Goal: Information Seeking & Learning: Learn about a topic

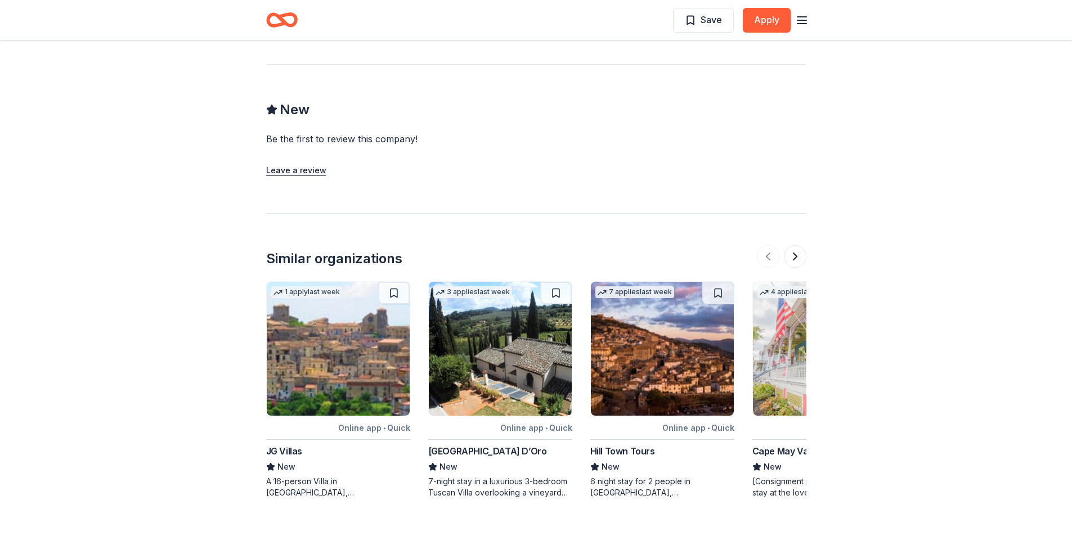
scroll to position [957, 0]
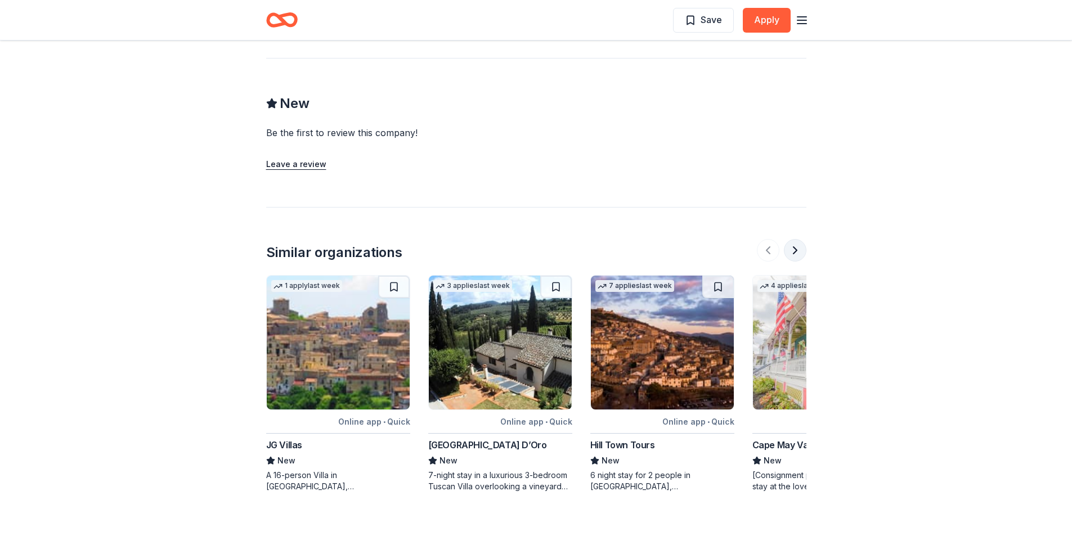
click at [795, 250] on button at bounding box center [795, 250] width 23 height 23
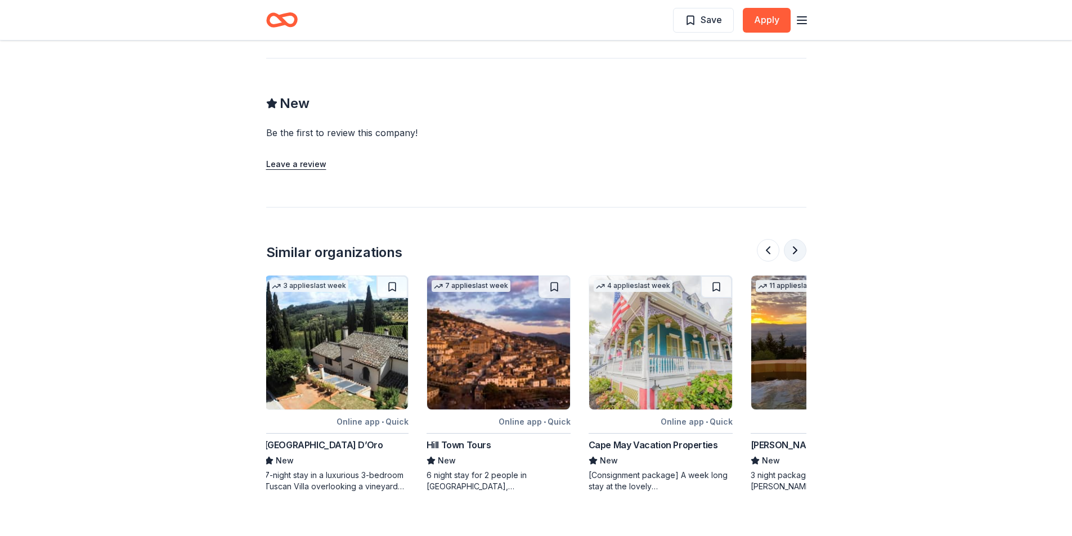
scroll to position [0, 252]
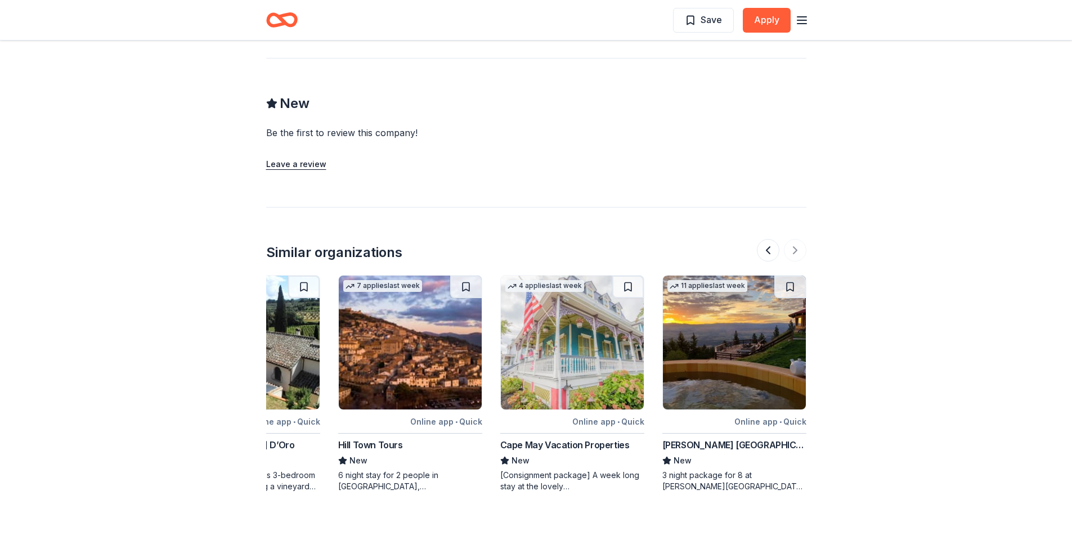
click at [438, 368] on img at bounding box center [410, 343] width 143 height 134
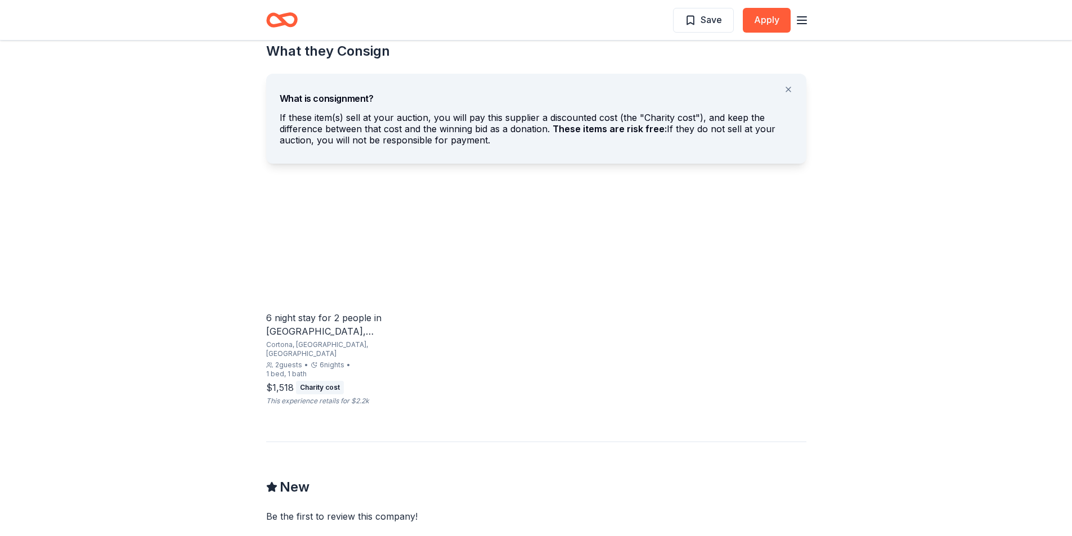
scroll to position [619, 0]
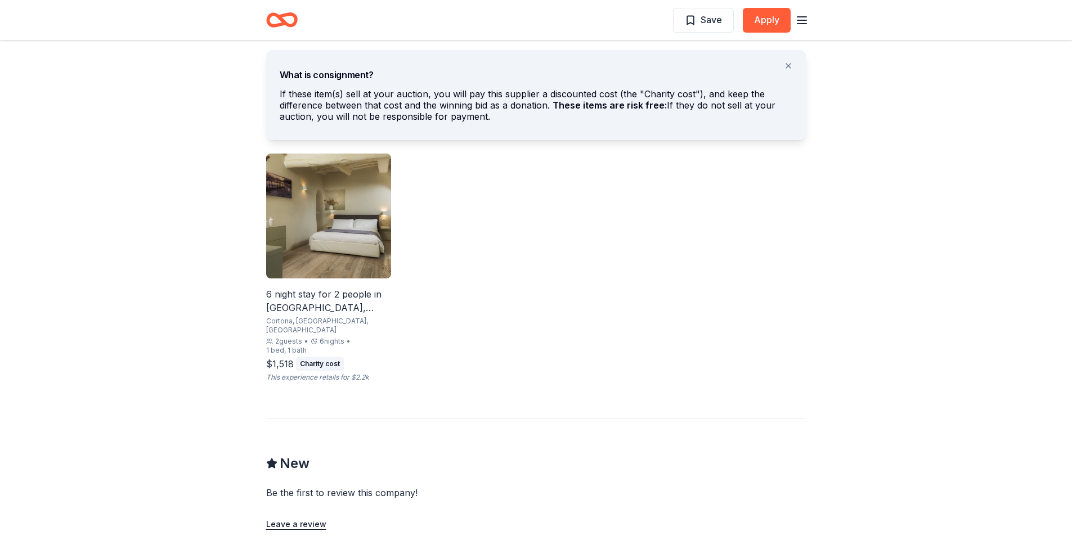
click at [341, 295] on div "6 night stay for 2 people in [GEOGRAPHIC_DATA], [GEOGRAPHIC_DATA]" at bounding box center [328, 301] width 125 height 27
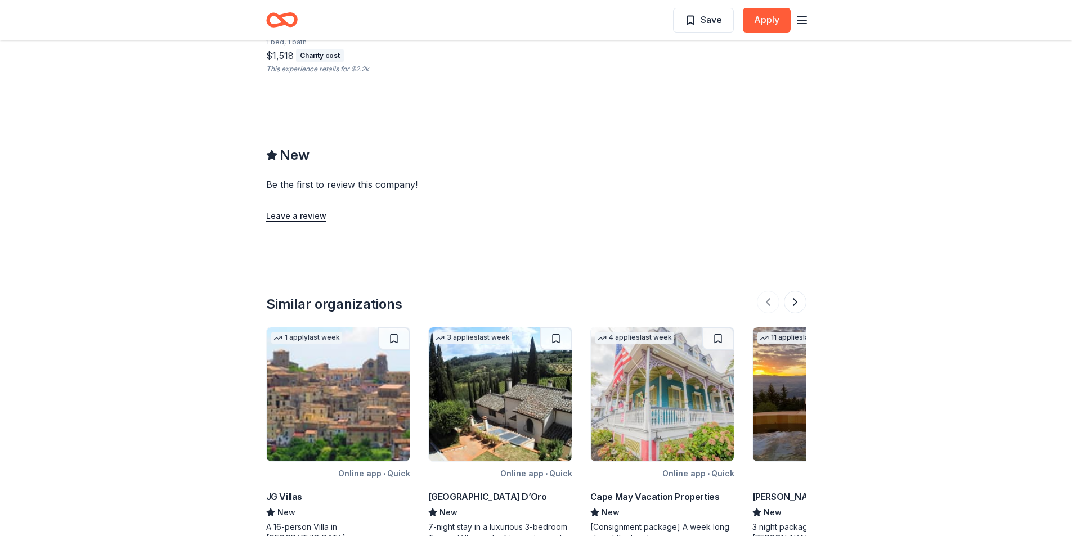
scroll to position [1080, 0]
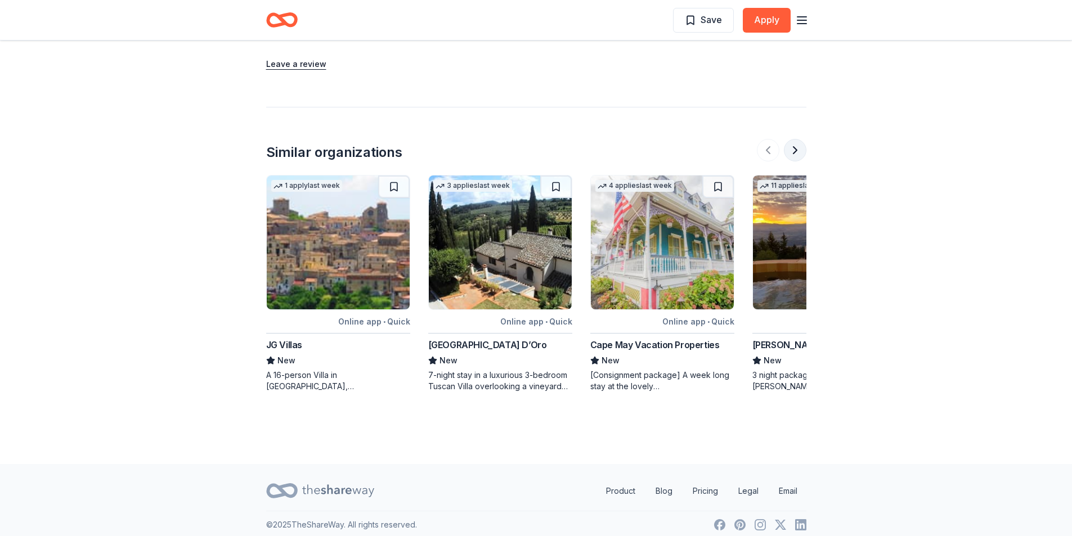
click at [797, 149] on button at bounding box center [795, 150] width 23 height 23
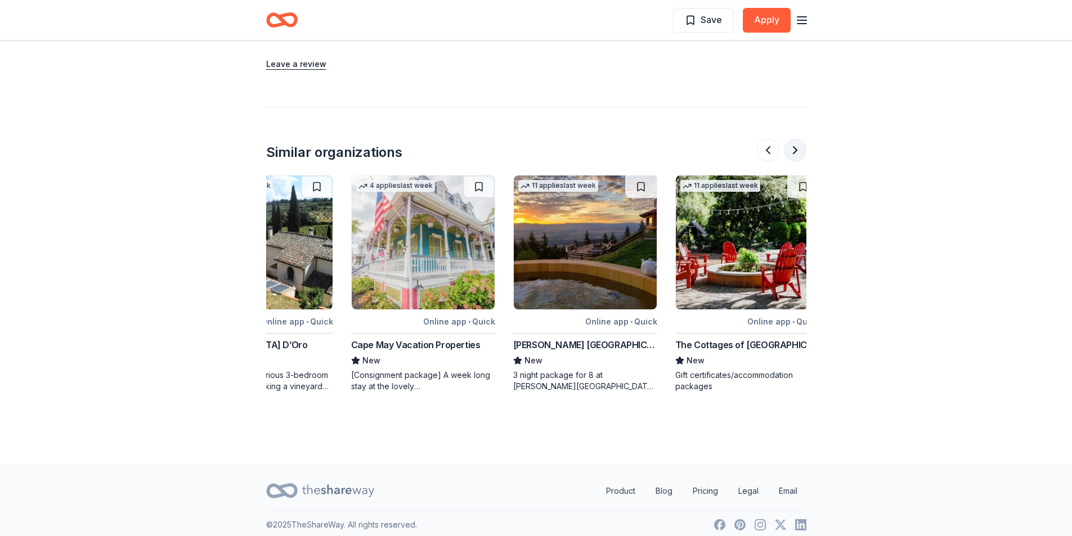
scroll to position [0, 252]
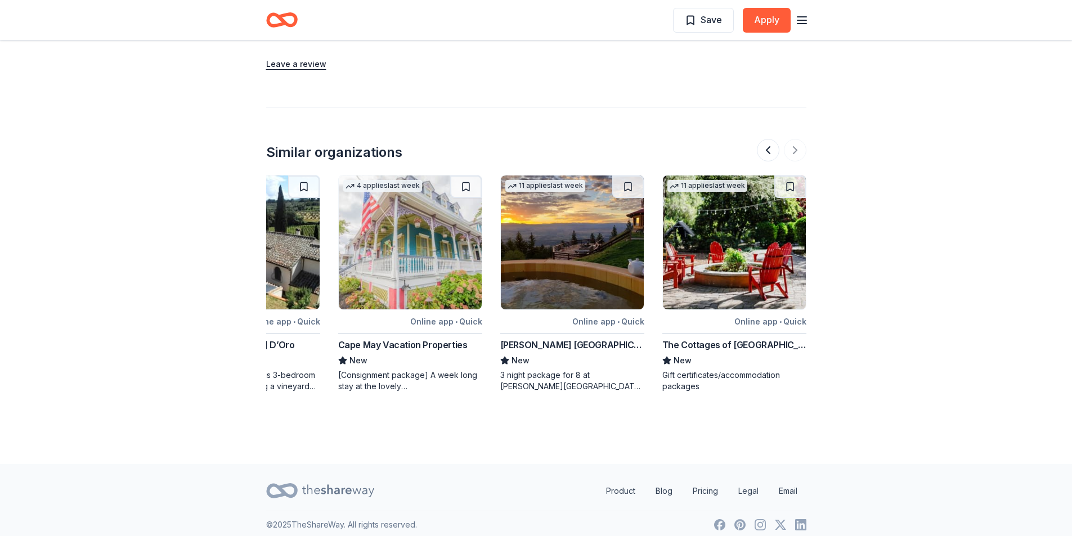
click at [796, 144] on div at bounding box center [782, 150] width 50 height 23
click at [771, 146] on button at bounding box center [768, 150] width 23 height 23
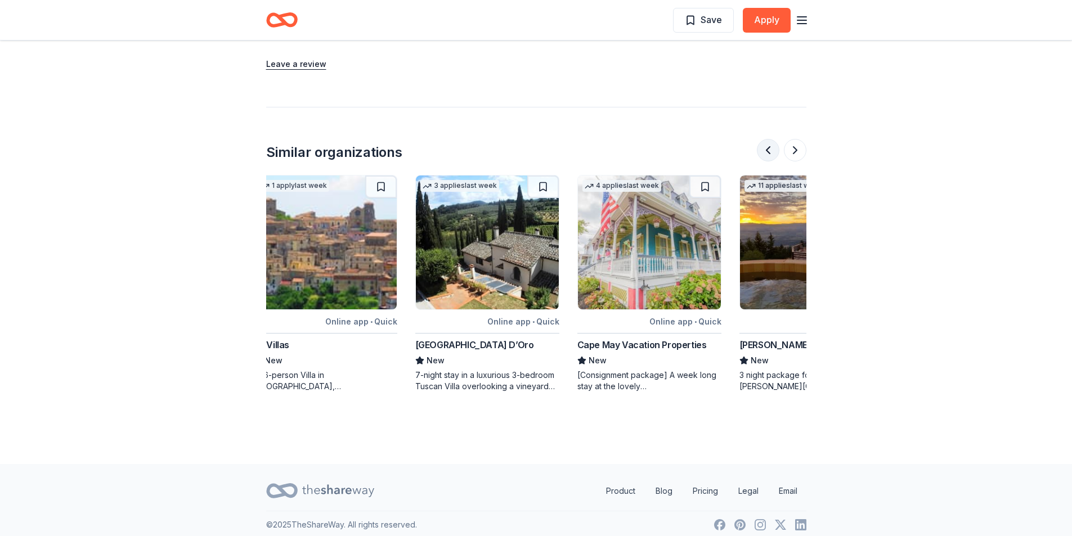
scroll to position [0, 0]
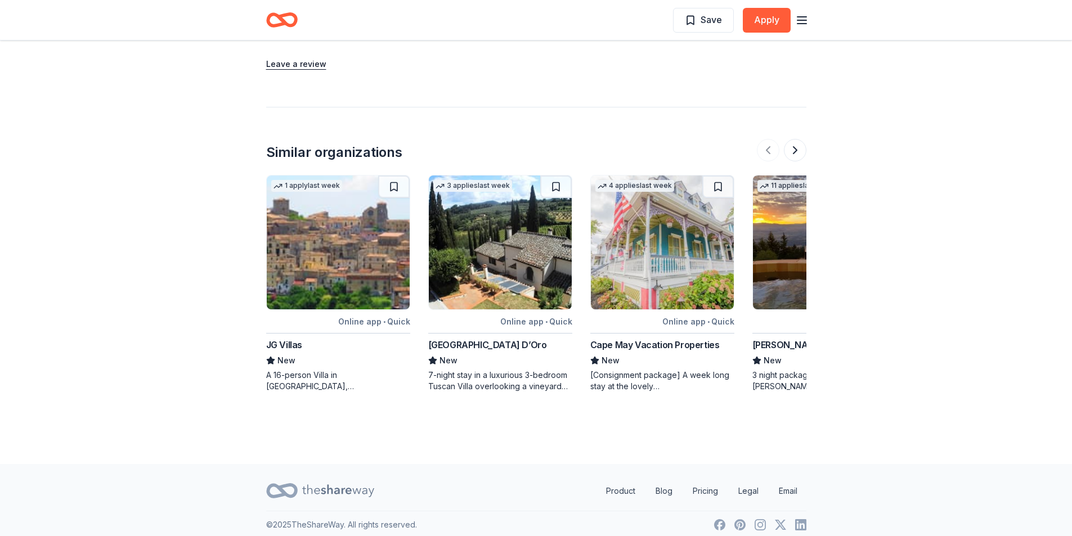
click at [530, 267] on img at bounding box center [500, 243] width 143 height 134
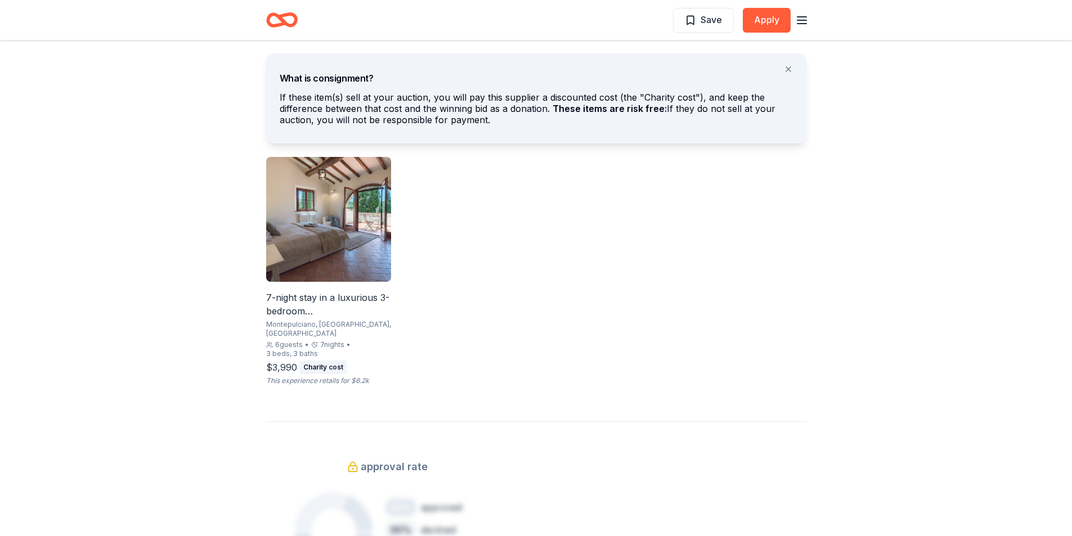
scroll to position [619, 0]
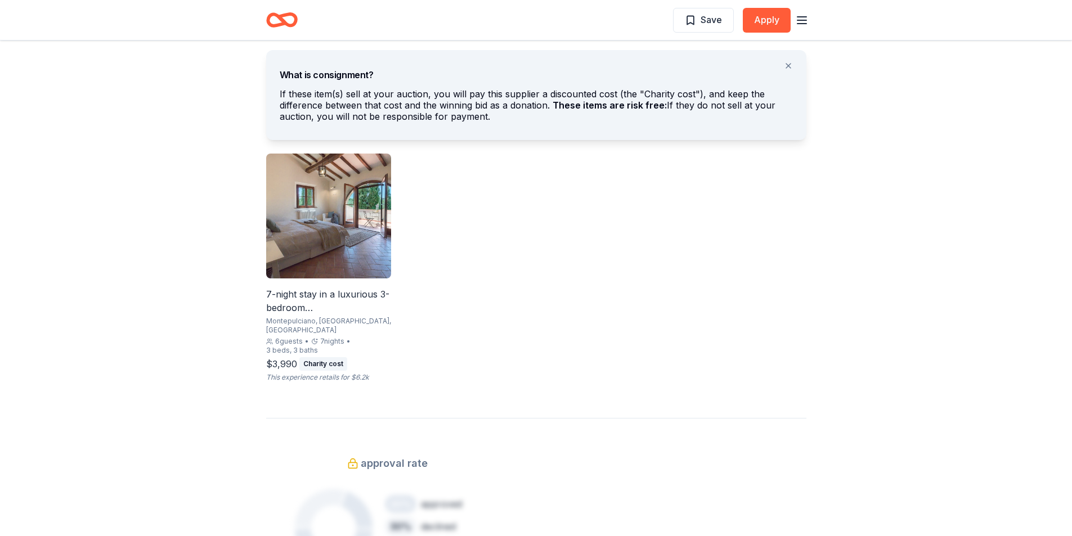
click at [301, 308] on div "7-night stay in a luxurious 3-bedroom Tuscan Villa" at bounding box center [328, 301] width 125 height 27
click at [282, 16] on icon "Home" at bounding box center [286, 19] width 17 height 11
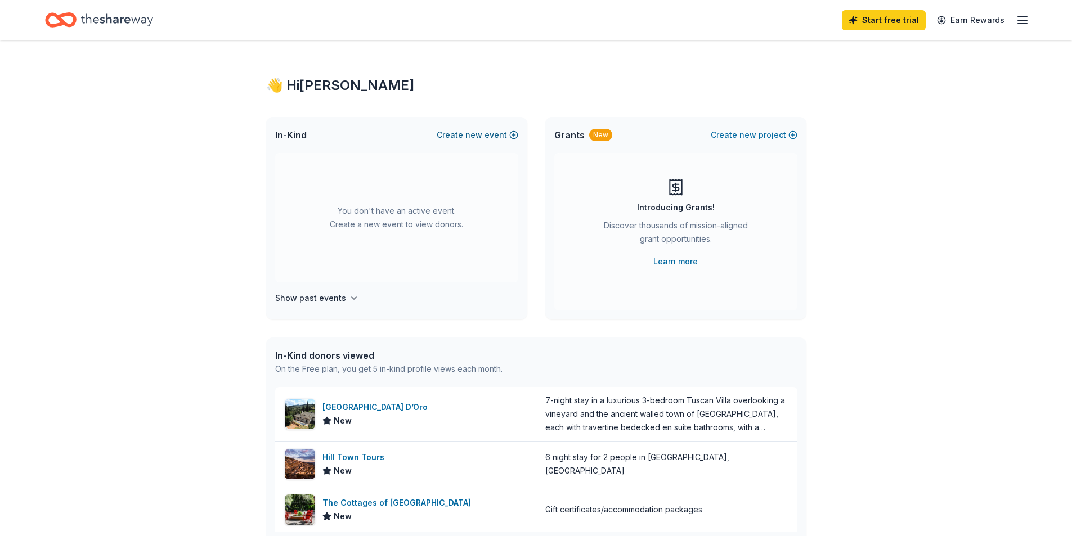
click at [482, 133] on span "new" at bounding box center [473, 135] width 17 height 14
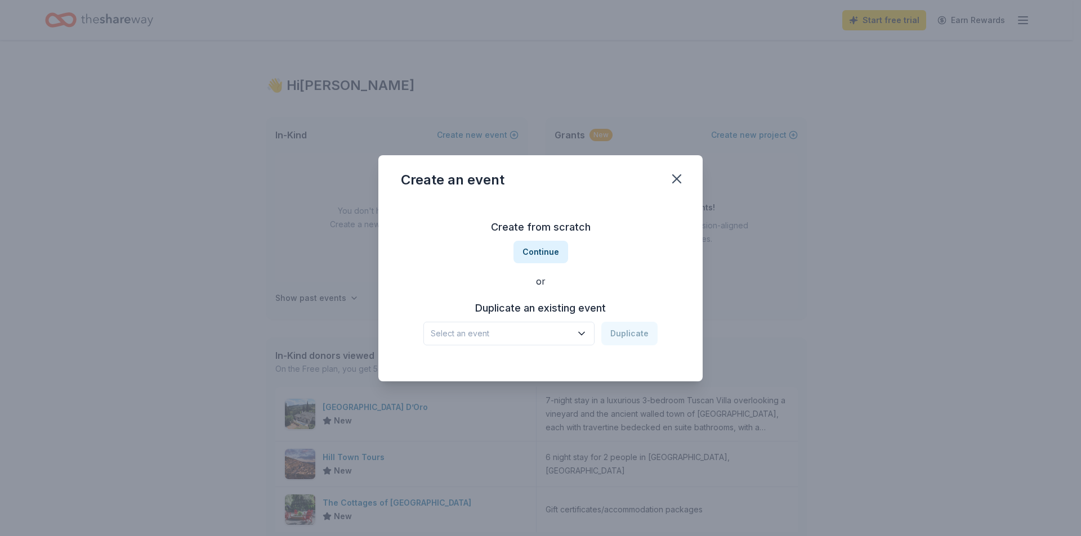
click at [534, 328] on span "Select an event" at bounding box center [501, 334] width 141 height 14
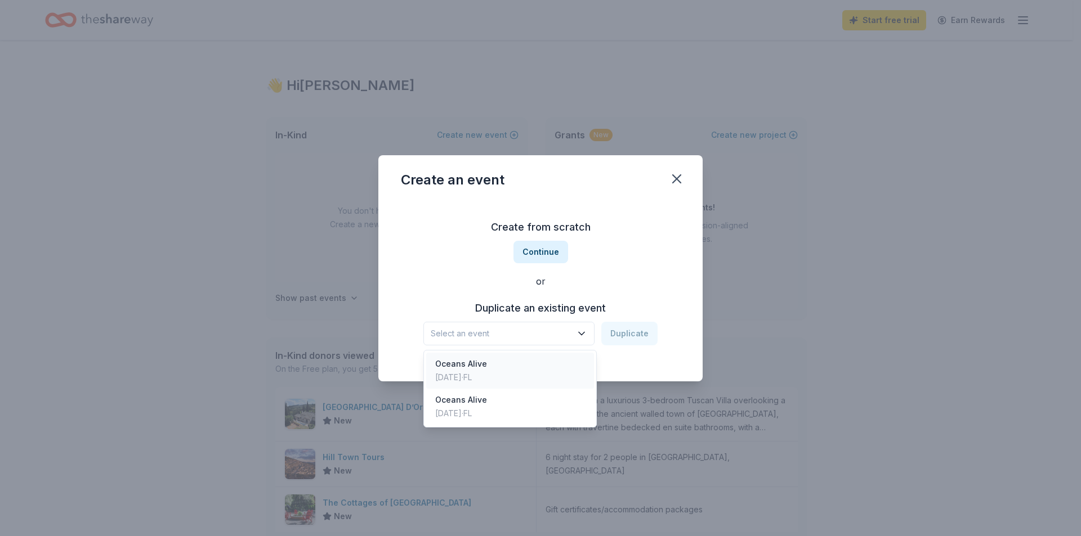
click at [530, 356] on div "Oceans Alive Mar 07, 2024 · FL" at bounding box center [510, 371] width 168 height 36
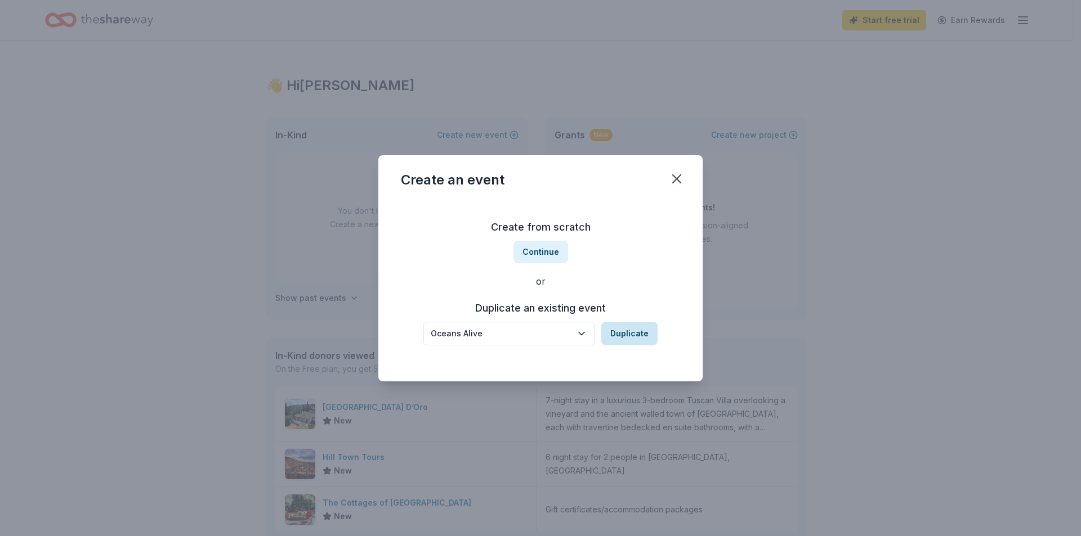
click at [636, 336] on button "Duplicate" at bounding box center [629, 334] width 56 height 24
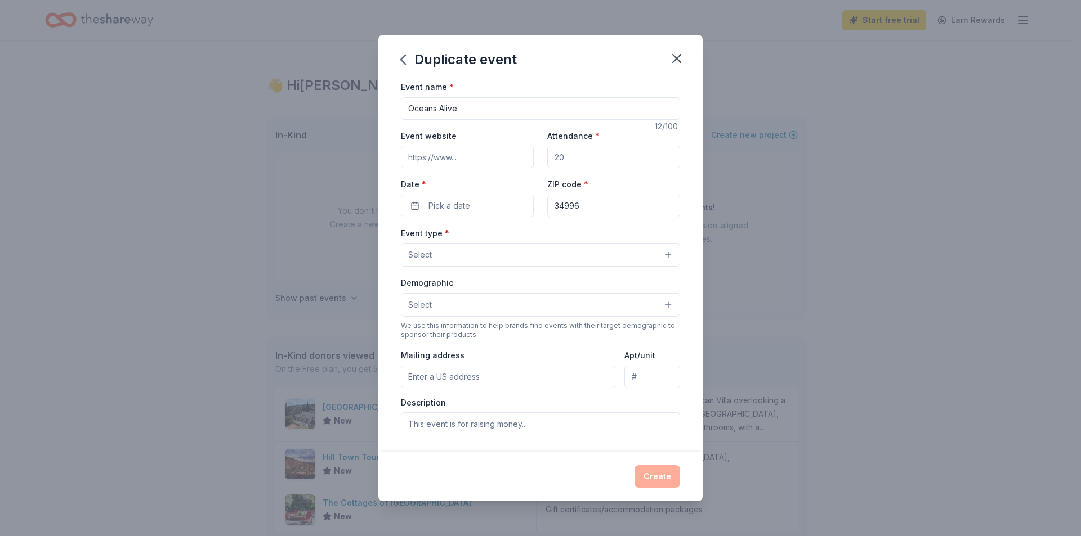
click at [504, 154] on input "Event website" at bounding box center [467, 157] width 133 height 23
click at [478, 202] on button "Pick a date" at bounding box center [467, 206] width 133 height 23
click at [529, 236] on button "Go to next month" at bounding box center [526, 236] width 16 height 16
click at [529, 235] on button "Go to next month" at bounding box center [526, 236] width 16 height 16
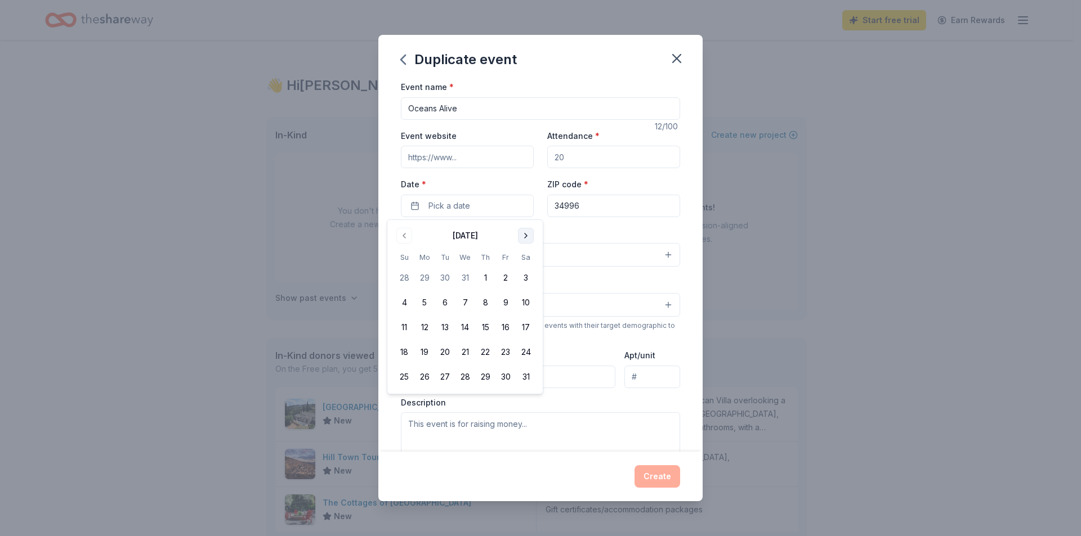
click at [529, 235] on button "Go to next month" at bounding box center [526, 236] width 16 height 16
click at [401, 355] on button "22" at bounding box center [404, 352] width 20 height 20
click at [634, 227] on div "Event type * Select" at bounding box center [540, 246] width 279 height 41
click at [573, 257] on button "Select" at bounding box center [540, 255] width 279 height 24
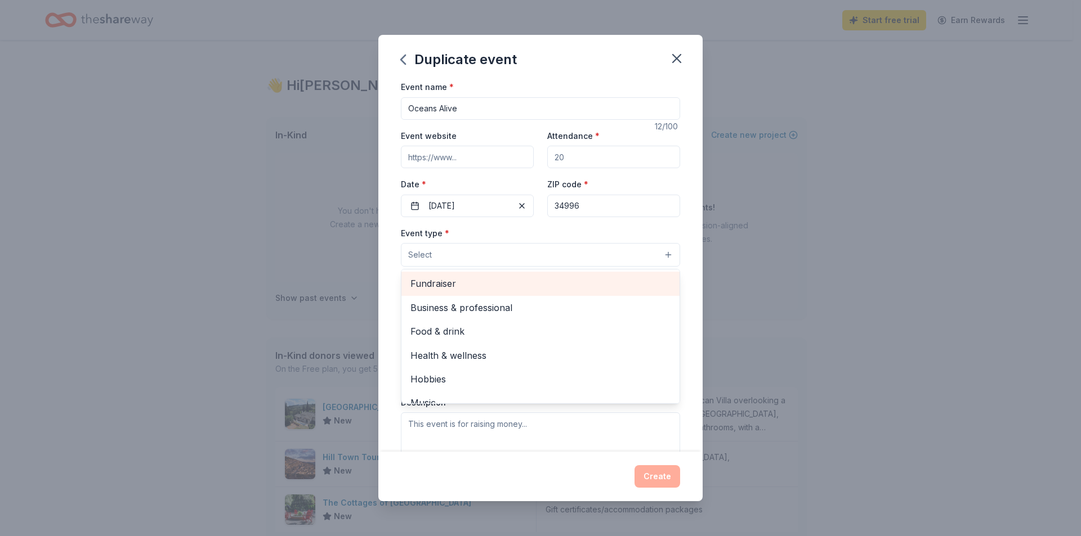
click at [538, 281] on span "Fundraiser" at bounding box center [540, 283] width 260 height 15
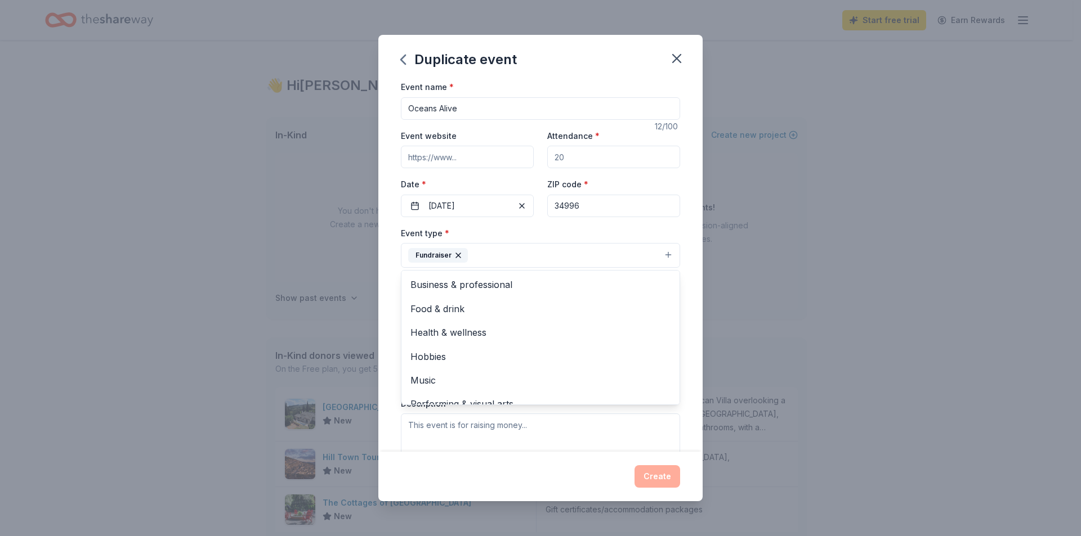
click at [792, 243] on div "Duplicate event Event name * Oceans Alive 12 /100 Event website Attendance * Da…" at bounding box center [540, 268] width 1081 height 536
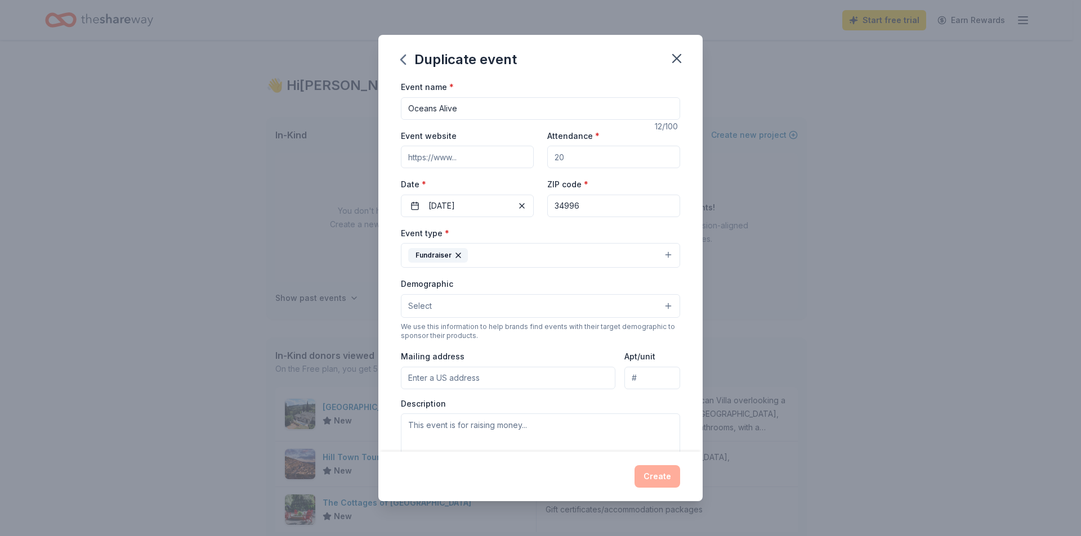
click at [639, 304] on button "Select" at bounding box center [540, 306] width 279 height 24
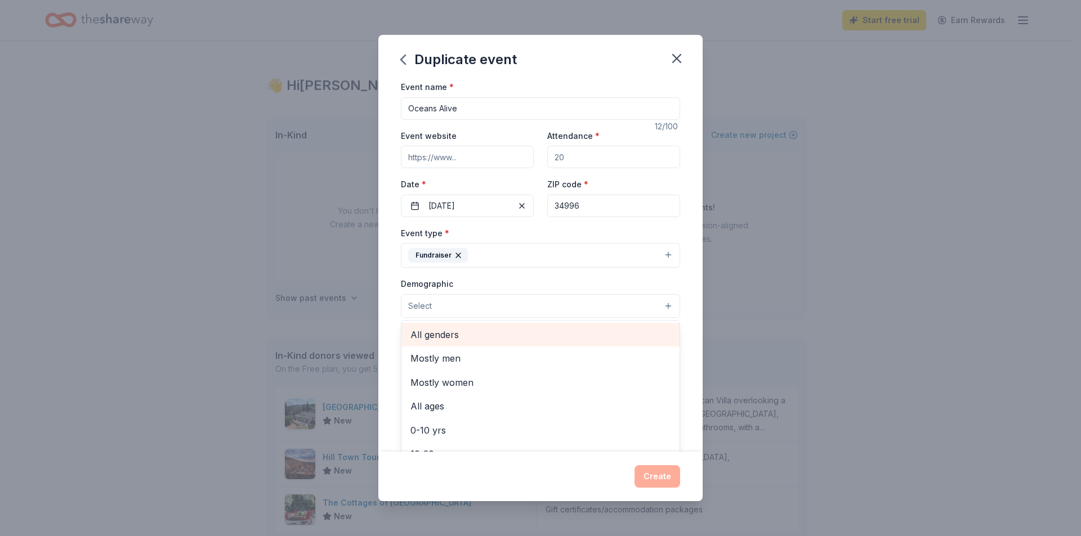
click at [493, 339] on span "All genders" at bounding box center [540, 335] width 260 height 15
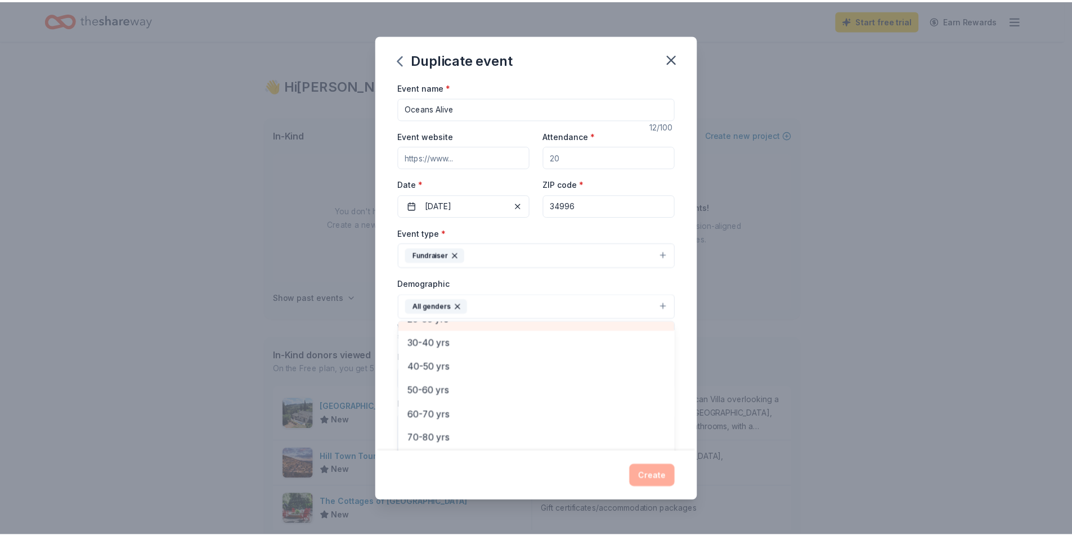
scroll to position [157, 0]
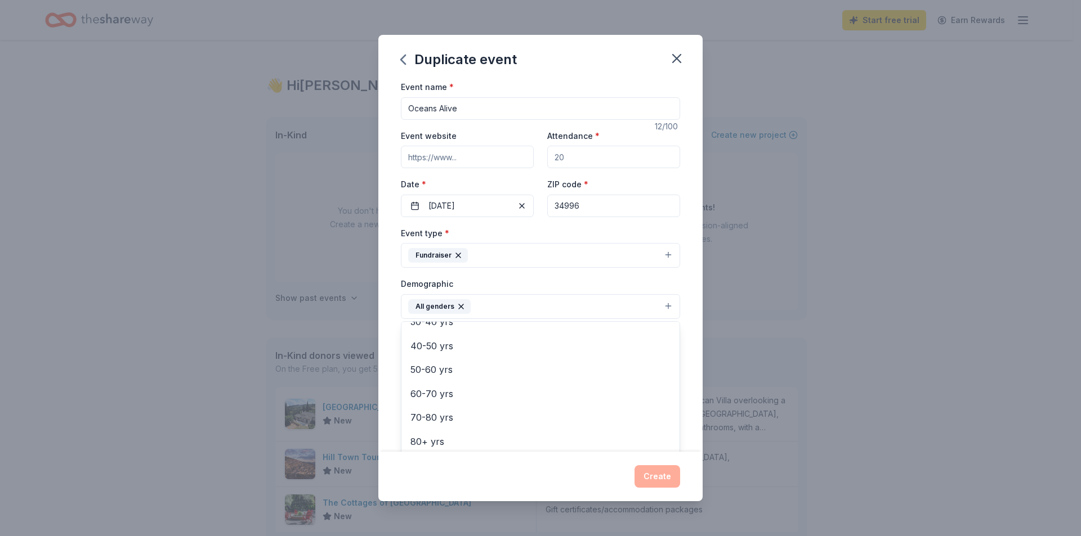
click at [560, 283] on div "Demographic All genders Mostly men Mostly women All ages 0-10 yrs 10-20 yrs 20-…" at bounding box center [540, 298] width 279 height 42
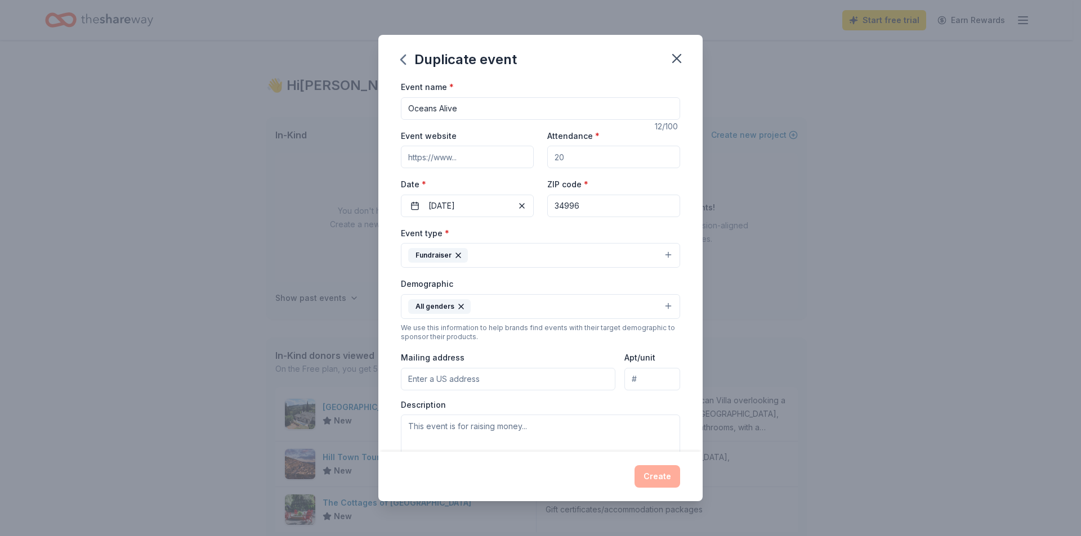
click at [458, 307] on icon "button" at bounding box center [460, 306] width 9 height 9
click at [594, 156] on div "Event name * Oceans Alive 12 /100 Event website Attendance * Date * 03/22/2026 …" at bounding box center [540, 340] width 279 height 521
click at [590, 156] on input "Attendance *" at bounding box center [613, 157] width 133 height 23
type input "225"
click at [483, 161] on input "Event website" at bounding box center [467, 157] width 133 height 23
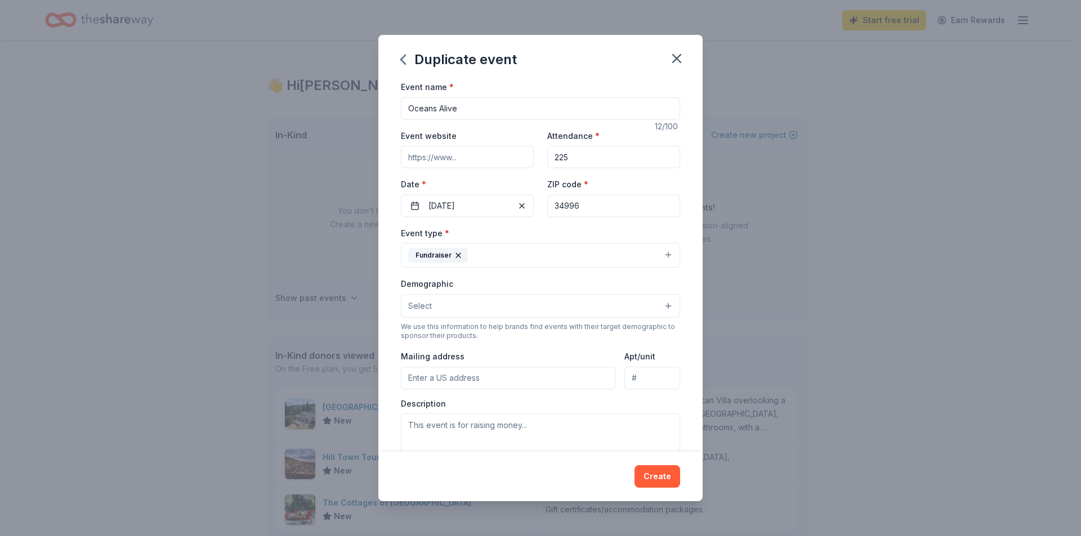
click at [482, 159] on input "Event website" at bounding box center [467, 157] width 133 height 23
type input "w"
click at [663, 472] on button "Create" at bounding box center [657, 476] width 46 height 23
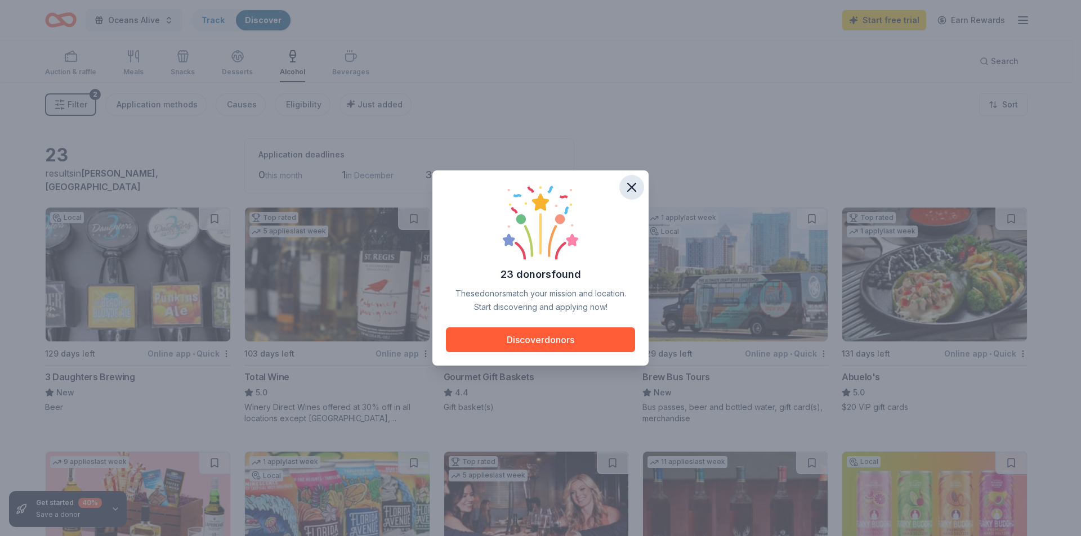
click at [633, 188] on icon "button" at bounding box center [632, 188] width 16 height 16
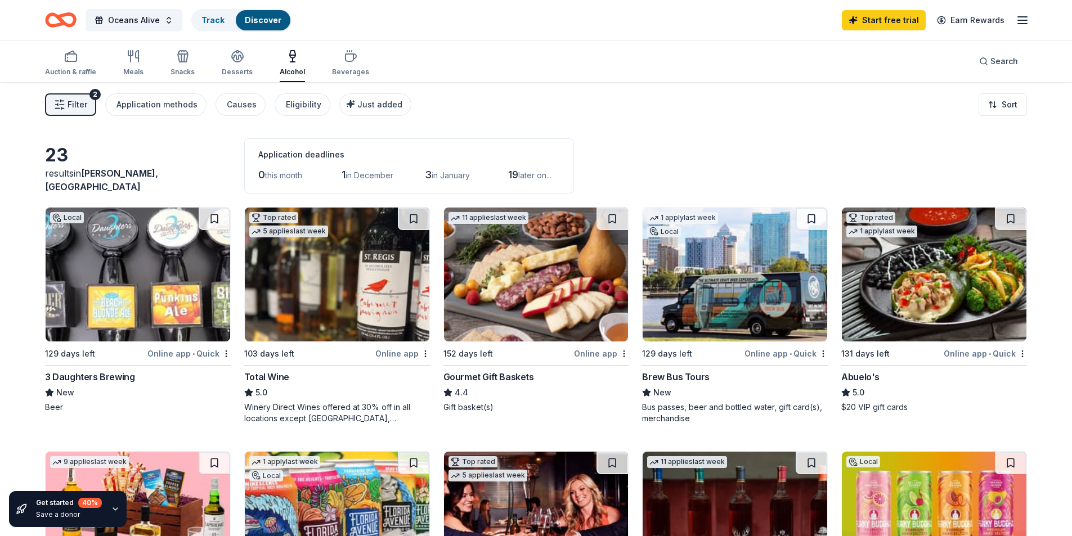
click at [79, 110] on span "Filter" at bounding box center [78, 105] width 20 height 14
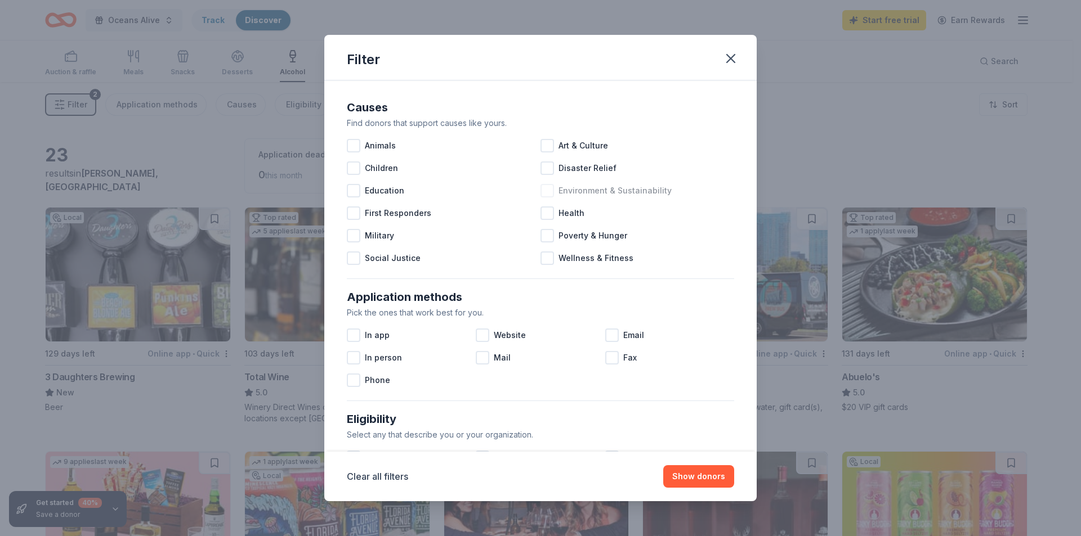
click at [579, 191] on span "Environment & Sustainability" at bounding box center [614, 191] width 113 height 14
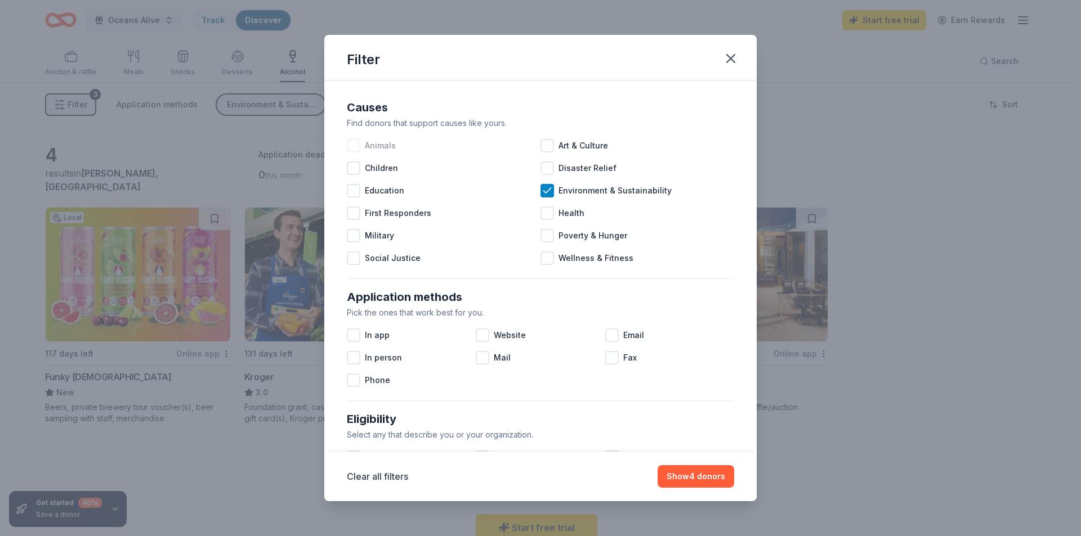
click at [358, 141] on div at bounding box center [354, 146] width 14 height 14
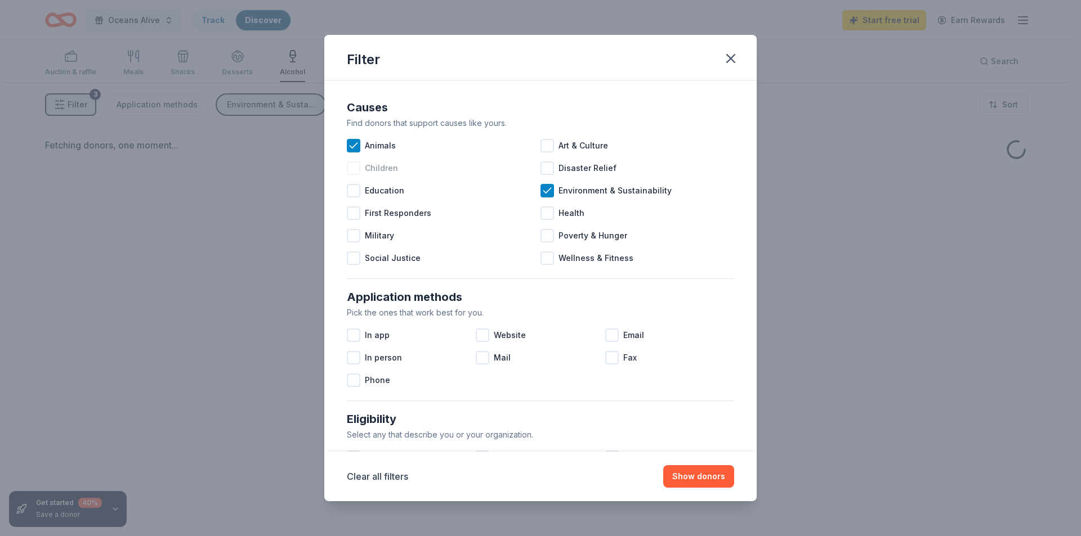
click at [357, 173] on div at bounding box center [354, 169] width 14 height 14
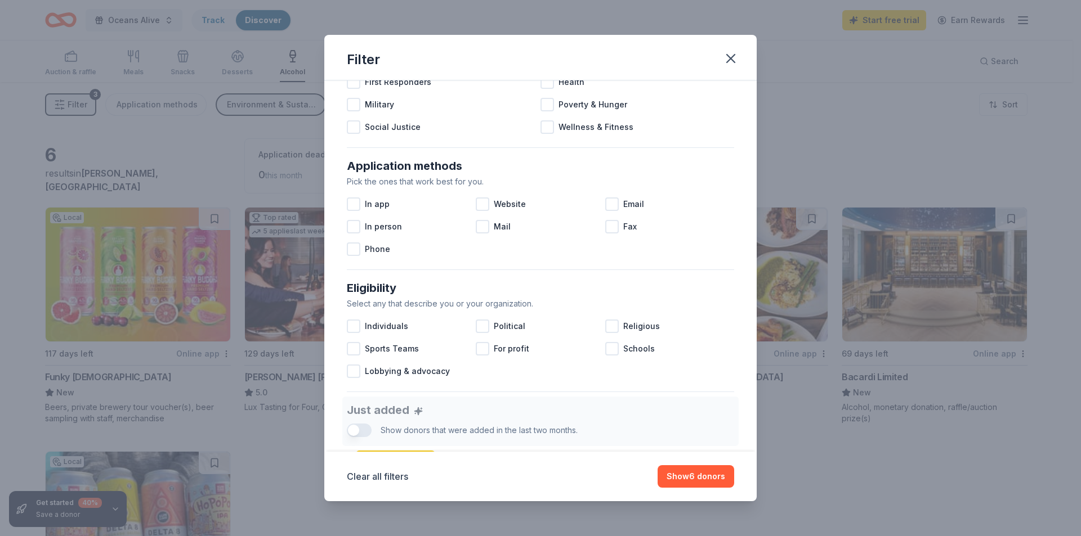
scroll to position [169, 0]
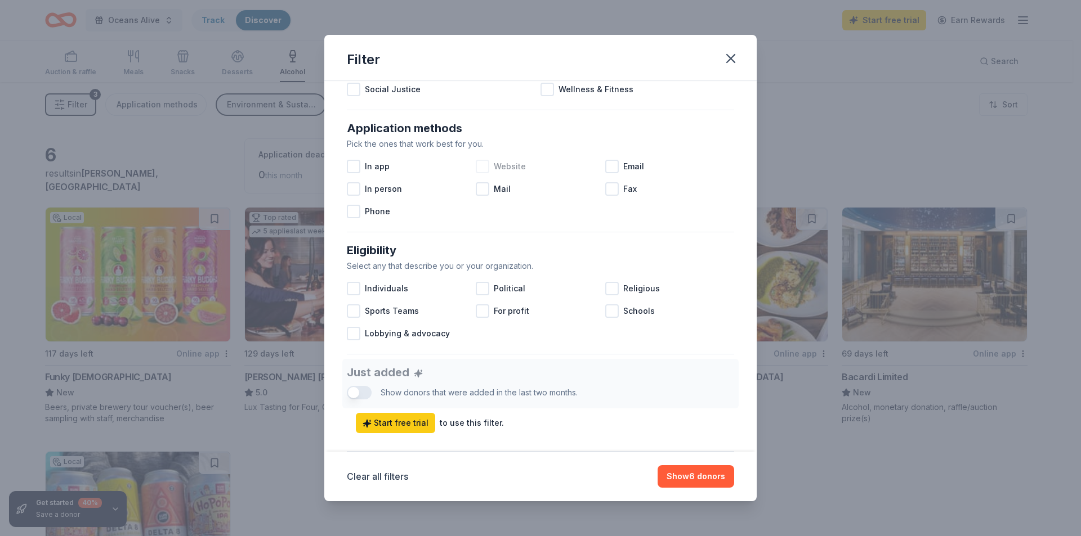
click at [486, 163] on div at bounding box center [483, 167] width 14 height 14
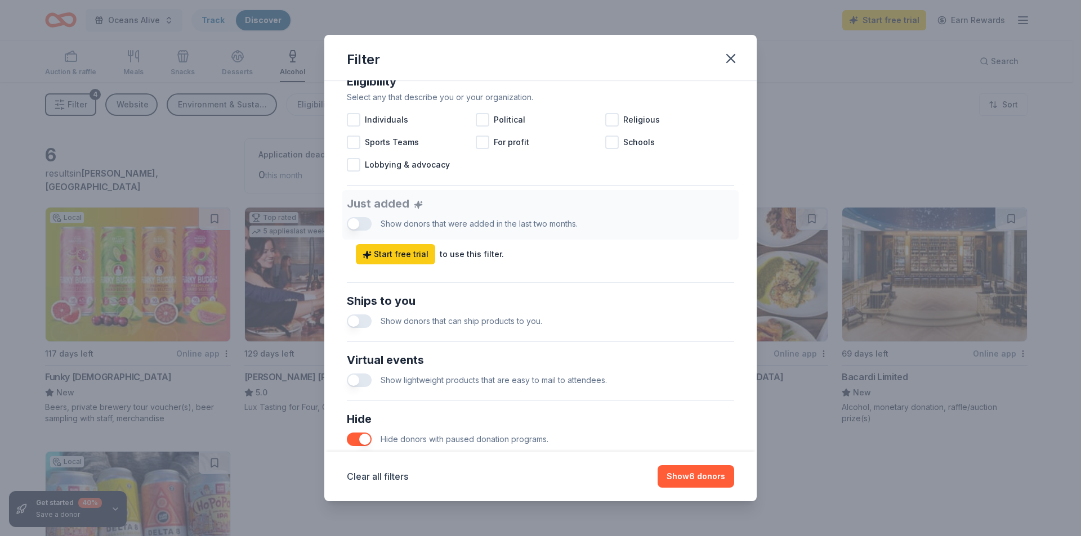
scroll to position [447, 0]
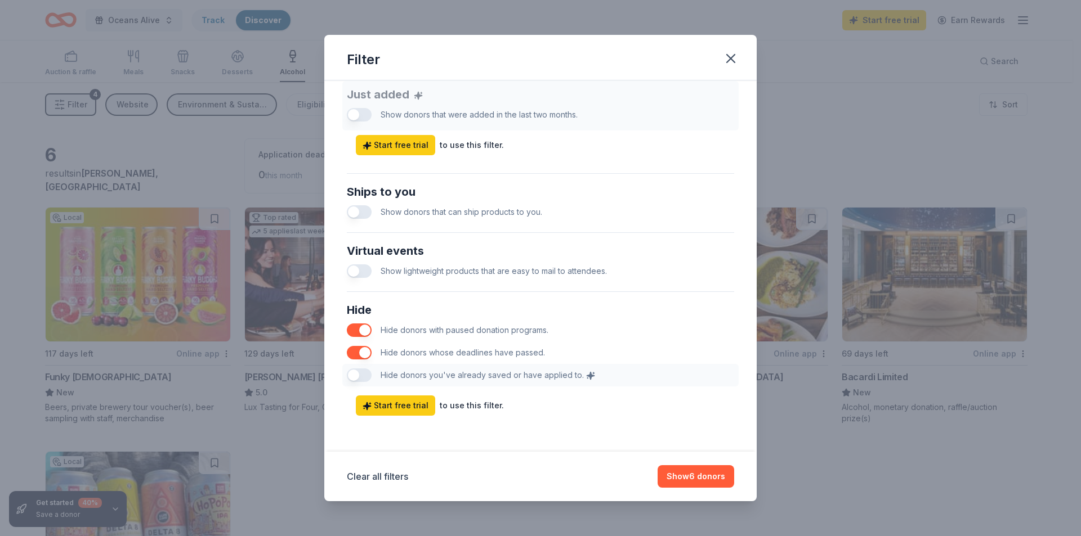
click at [361, 209] on button "button" at bounding box center [359, 212] width 25 height 14
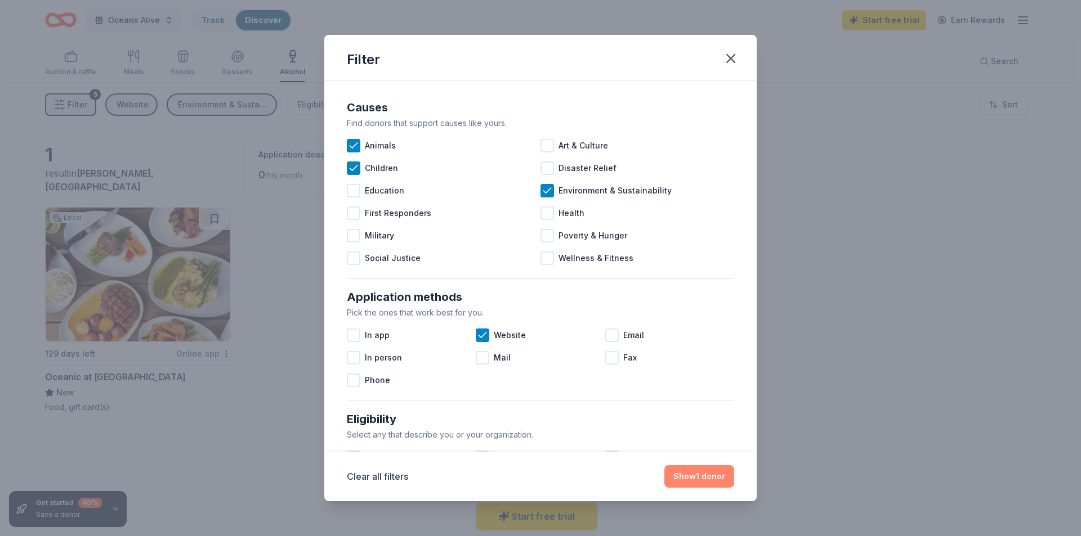
click at [708, 473] on button "Show 1 donor" at bounding box center [699, 476] width 70 height 23
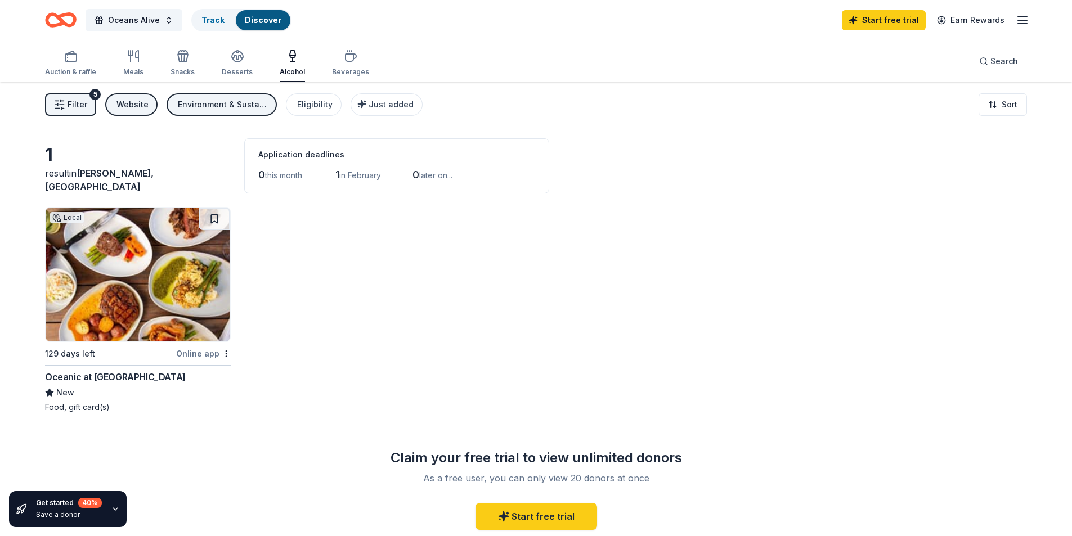
click at [168, 287] on img at bounding box center [138, 275] width 185 height 134
click at [244, 65] on div "Desserts" at bounding box center [237, 63] width 31 height 27
click at [68, 74] on div "Auction & raffle" at bounding box center [70, 72] width 51 height 9
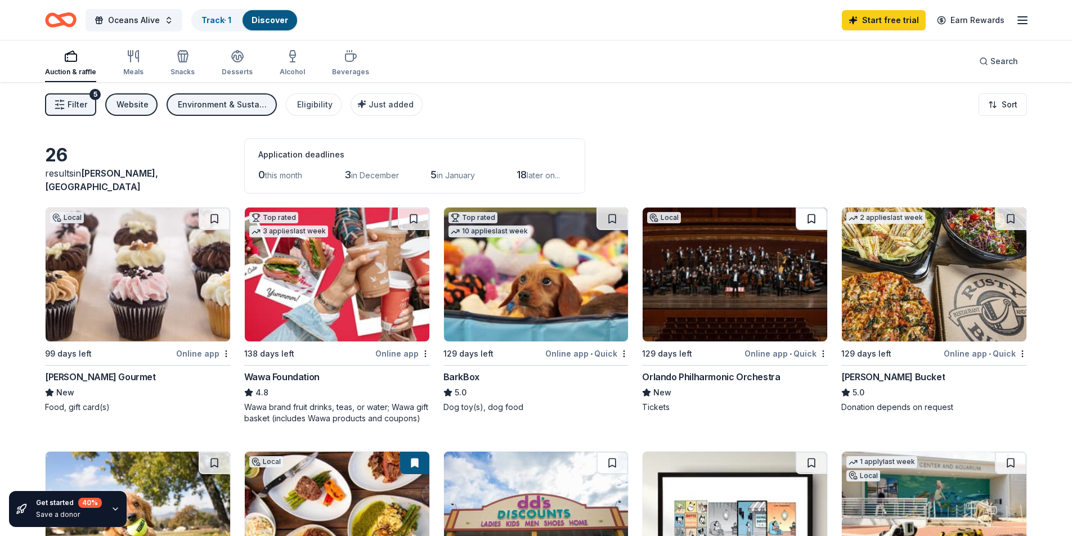
click at [814, 214] on button at bounding box center [812, 219] width 32 height 23
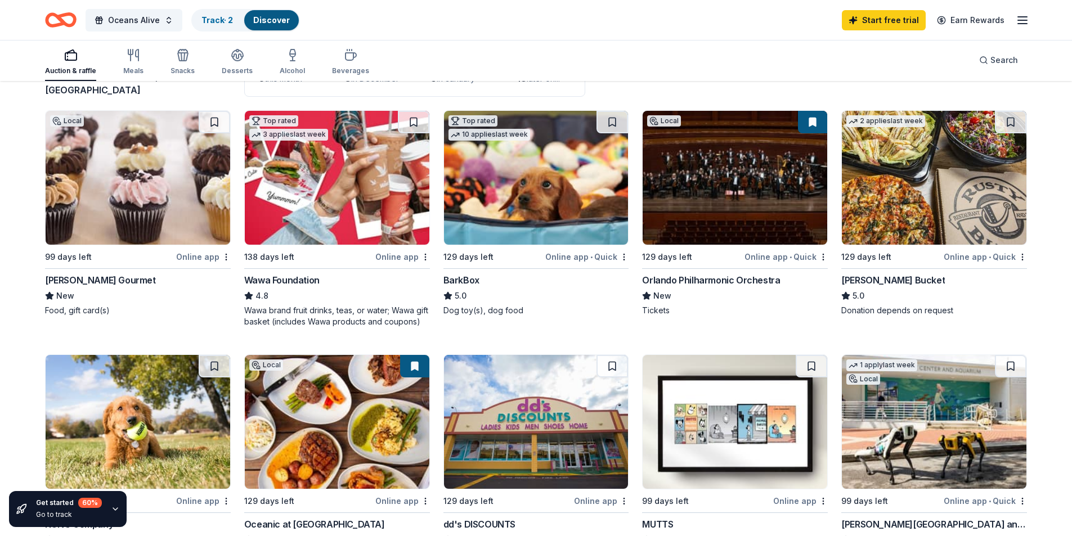
scroll to position [225, 0]
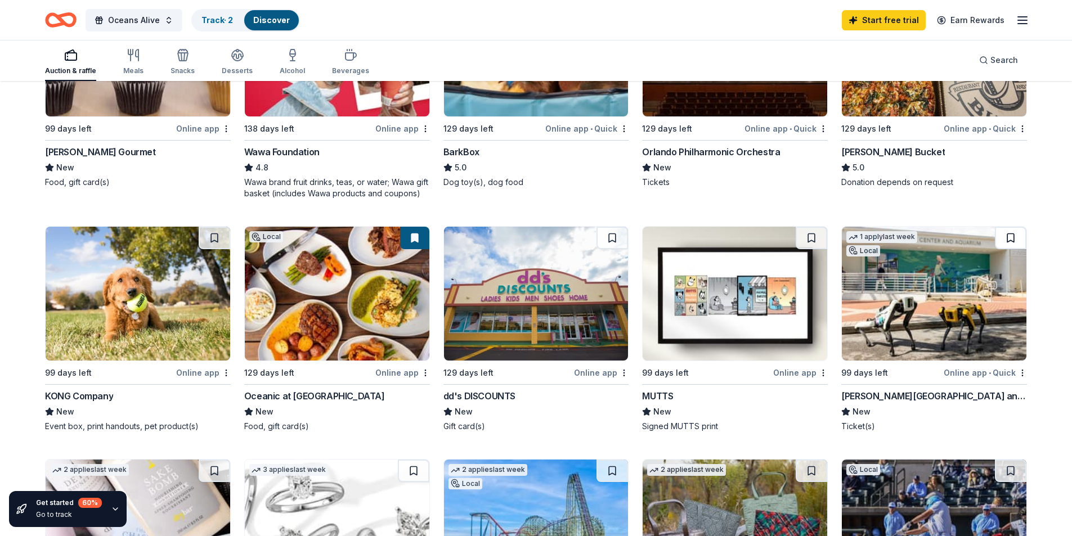
click at [1008, 238] on button at bounding box center [1011, 238] width 32 height 23
click at [745, 292] on img at bounding box center [735, 294] width 185 height 134
click at [807, 238] on button at bounding box center [812, 238] width 32 height 23
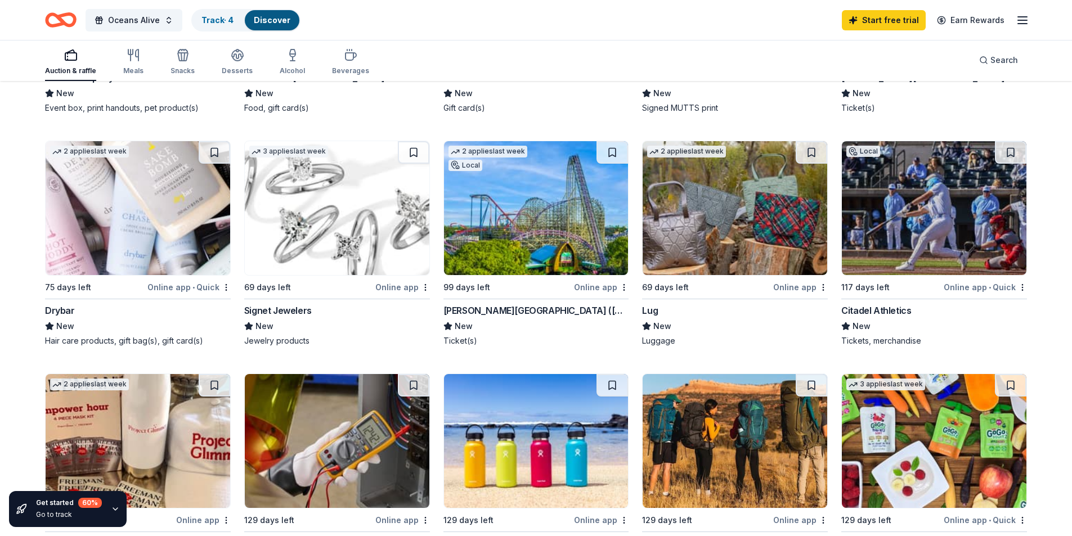
scroll to position [563, 0]
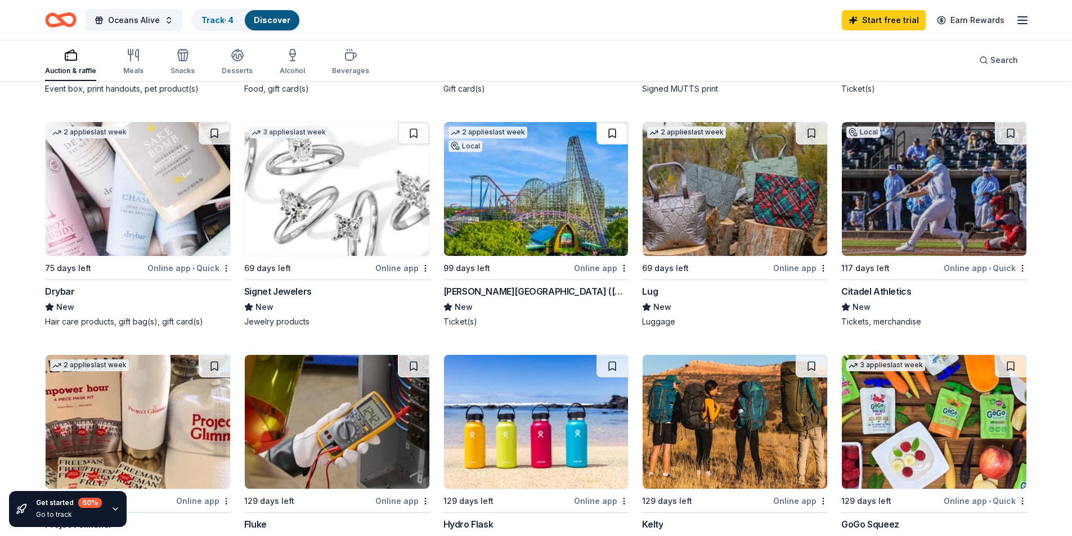
click at [610, 133] on button at bounding box center [613, 133] width 32 height 23
click at [817, 126] on button at bounding box center [812, 133] width 32 height 23
click at [348, 216] on img at bounding box center [337, 189] width 185 height 134
click at [417, 132] on button at bounding box center [414, 133] width 32 height 23
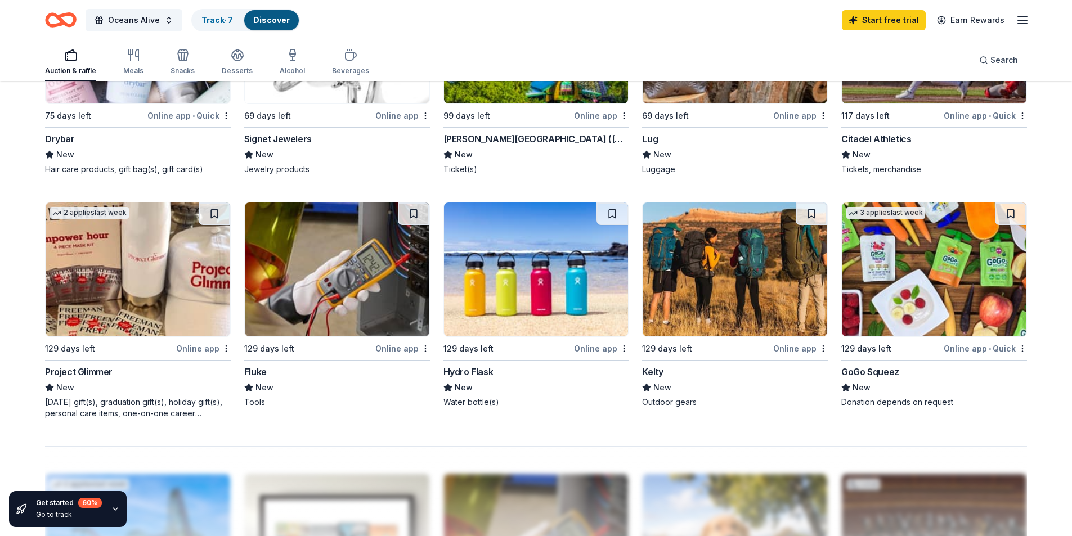
scroll to position [732, 0]
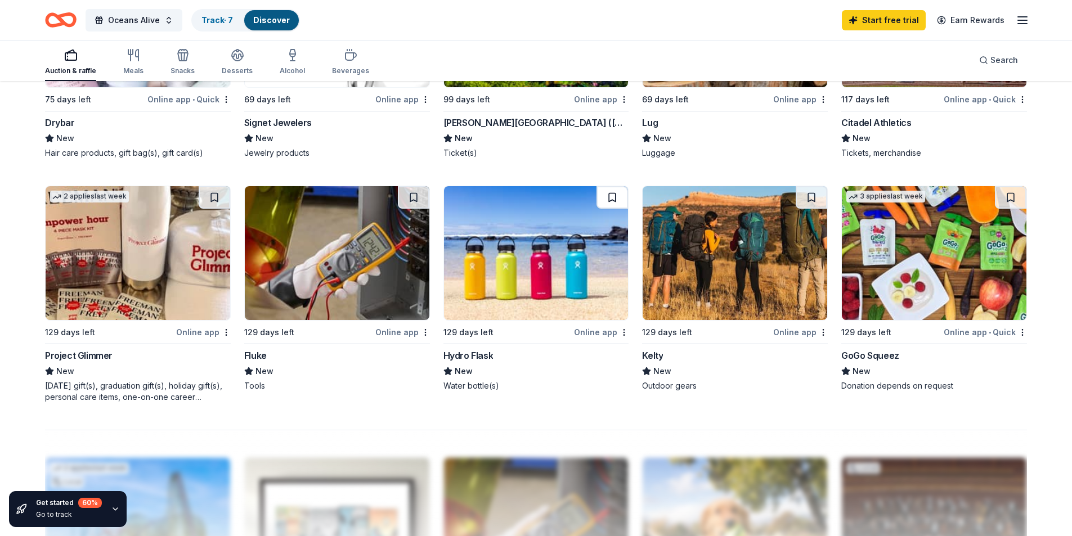
click at [608, 198] on button at bounding box center [613, 197] width 32 height 23
click at [827, 194] on button at bounding box center [812, 197] width 32 height 23
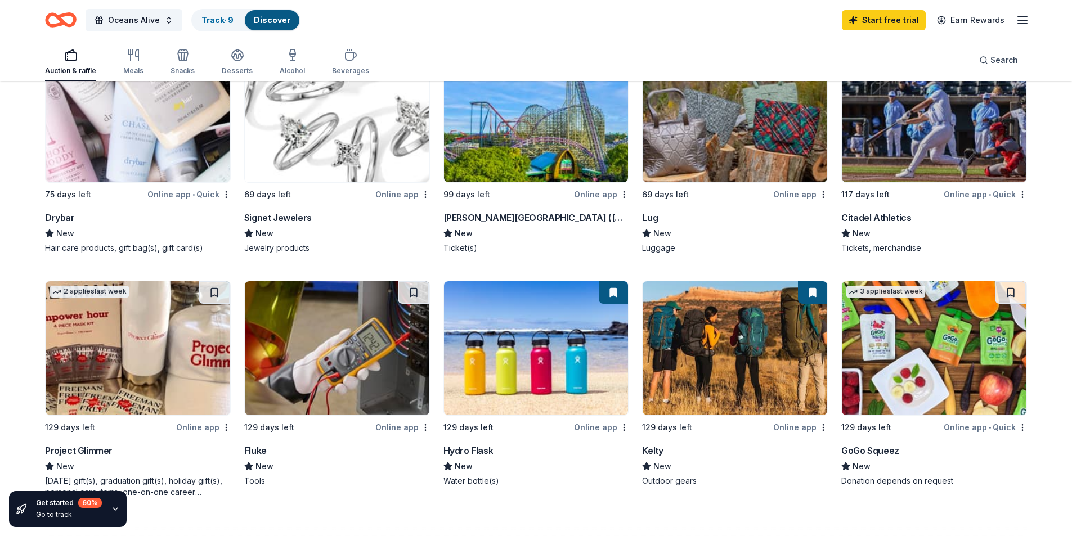
scroll to position [563, 0]
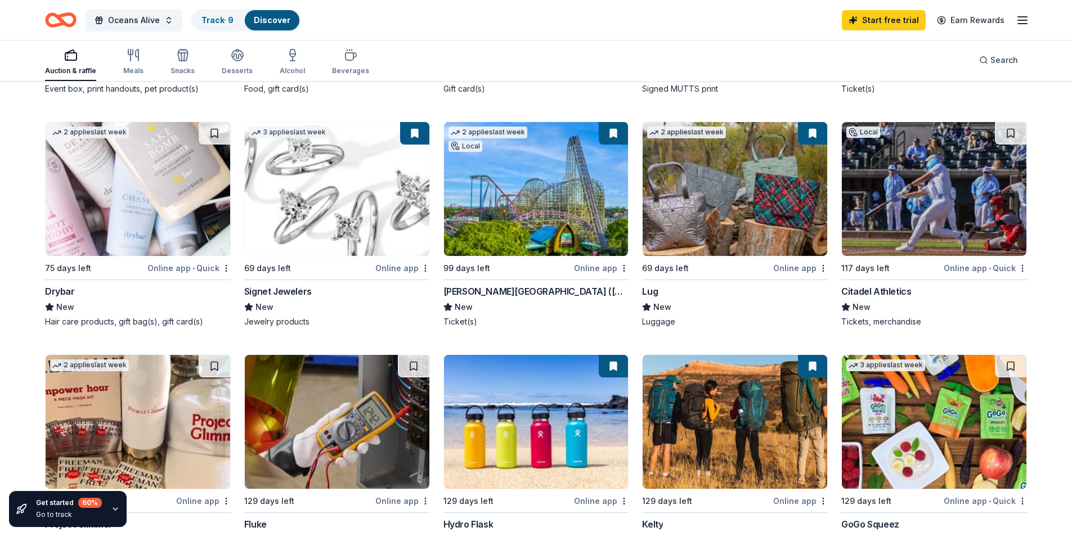
click at [930, 205] on img at bounding box center [934, 189] width 185 height 134
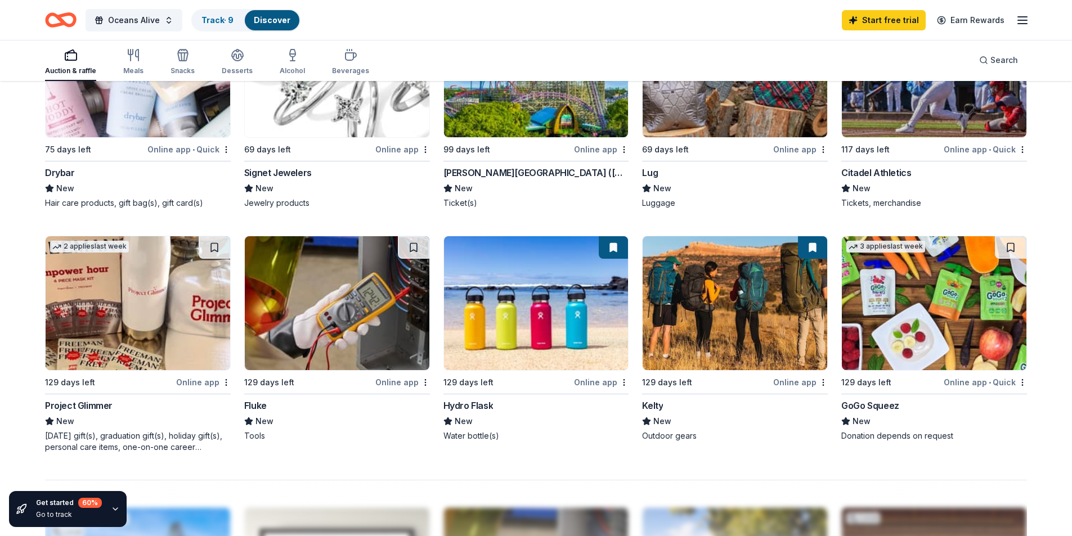
scroll to position [683, 0]
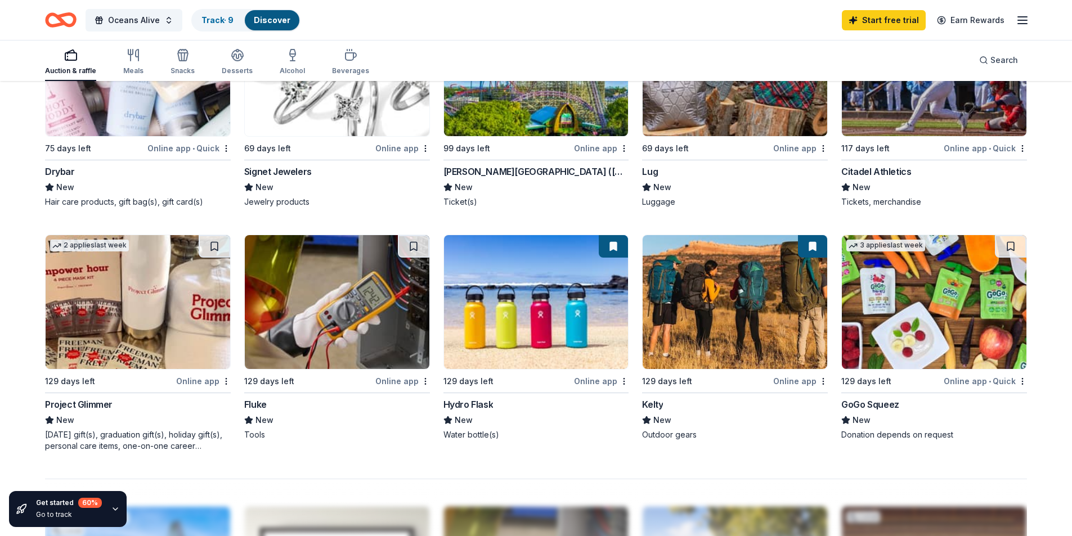
click at [310, 329] on img at bounding box center [337, 302] width 185 height 134
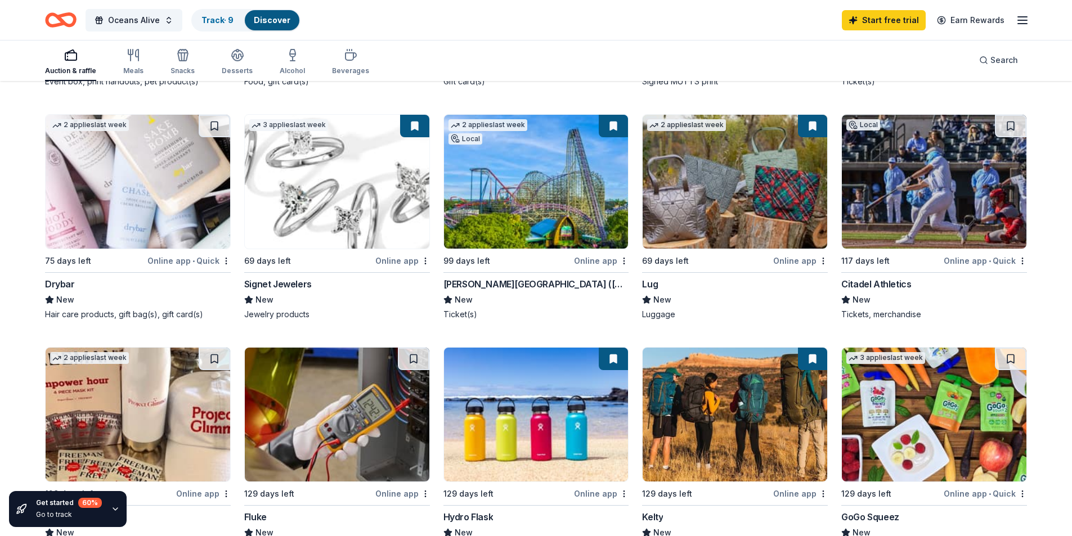
click at [142, 208] on img at bounding box center [138, 182] width 185 height 134
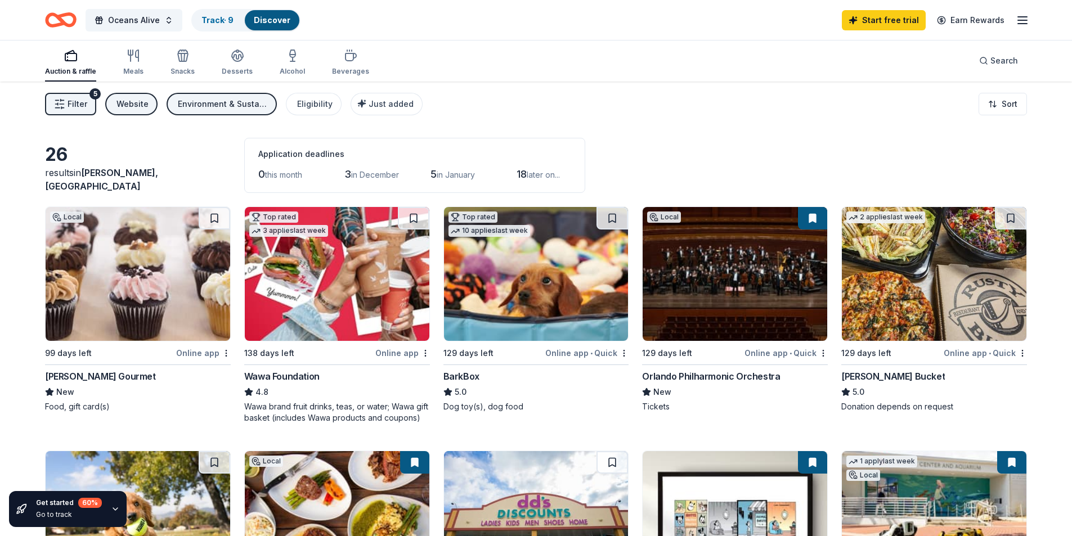
scroll to position [0, 0]
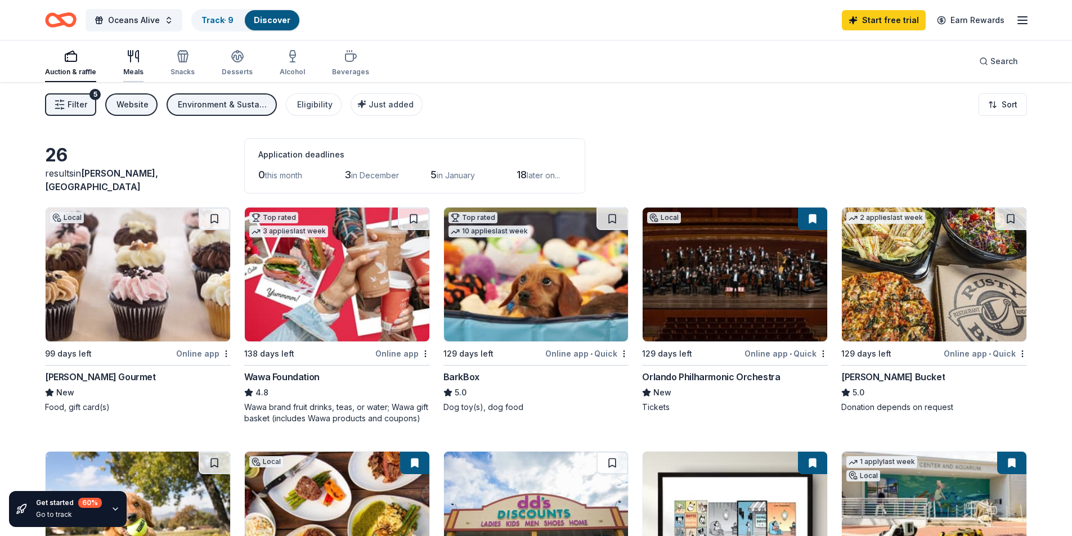
click at [140, 67] on div "Meals" at bounding box center [133, 63] width 20 height 27
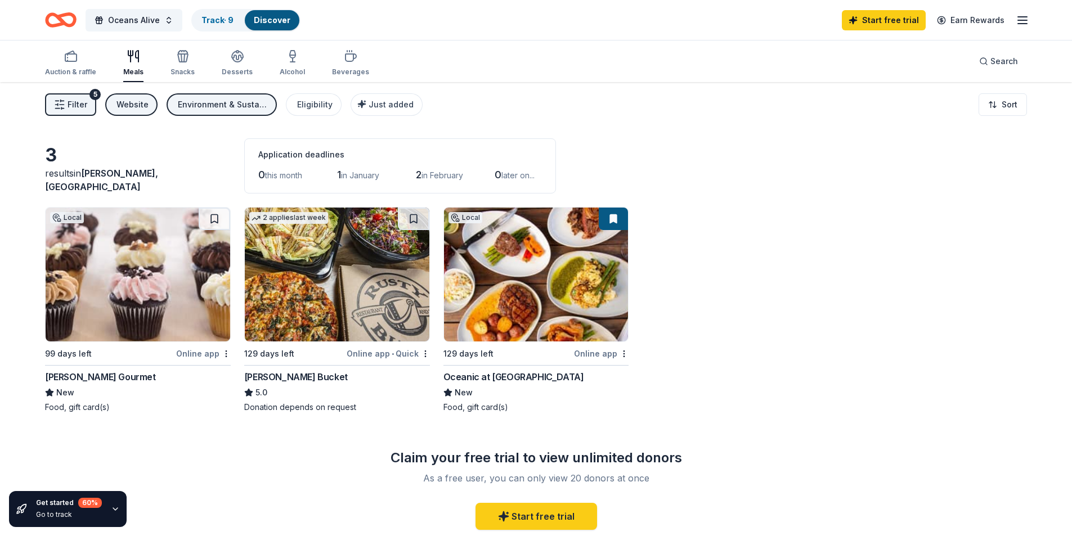
click at [129, 289] on img at bounding box center [138, 275] width 185 height 134
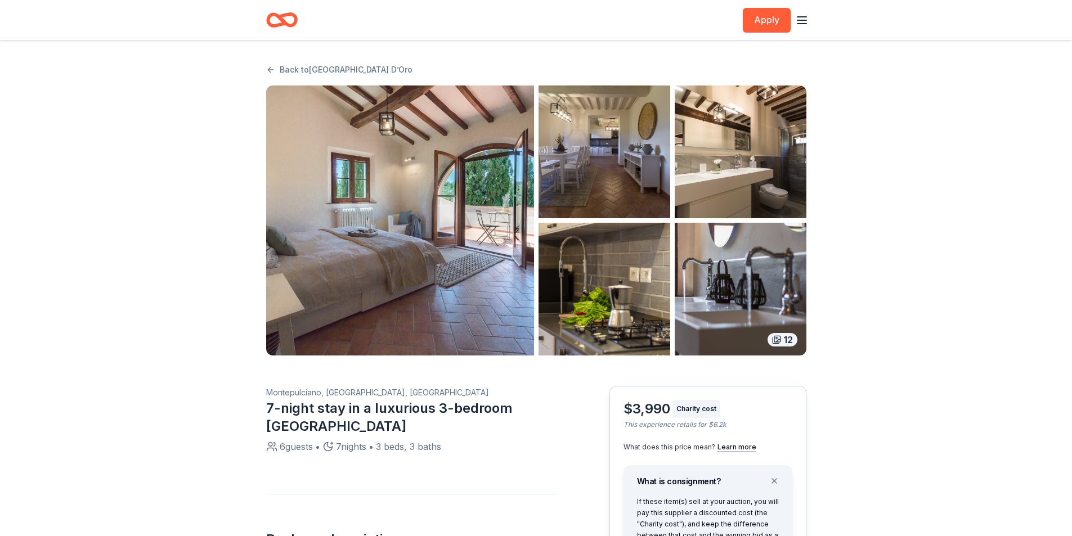
click at [523, 259] on img "button" at bounding box center [400, 221] width 268 height 270
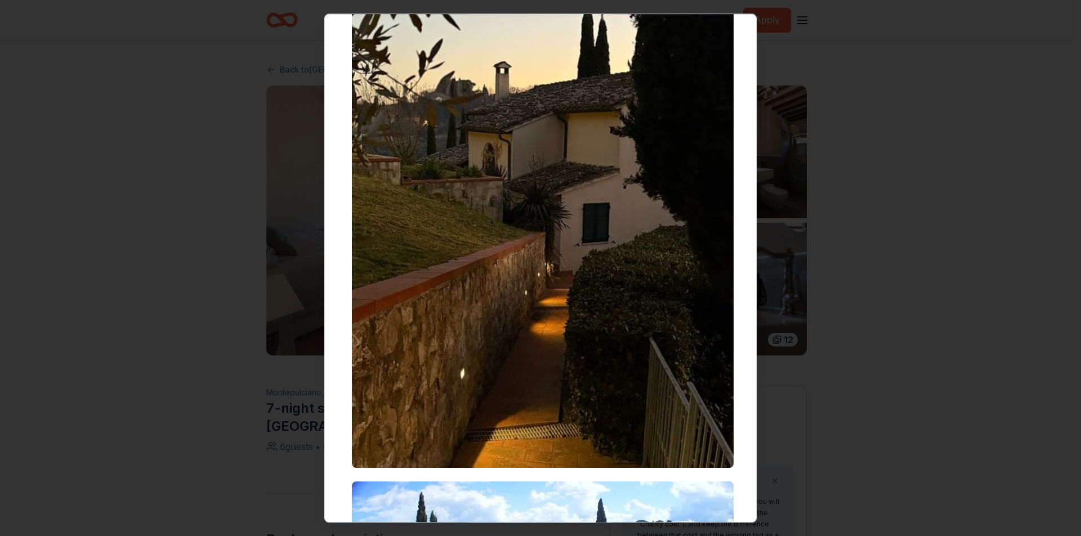
scroll to position [2920, 0]
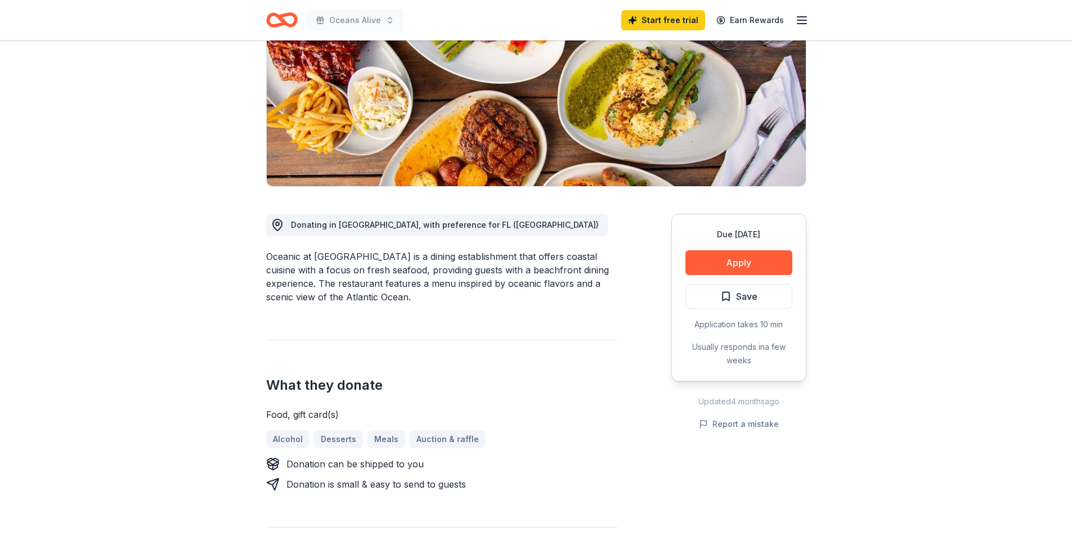
scroll to position [56, 0]
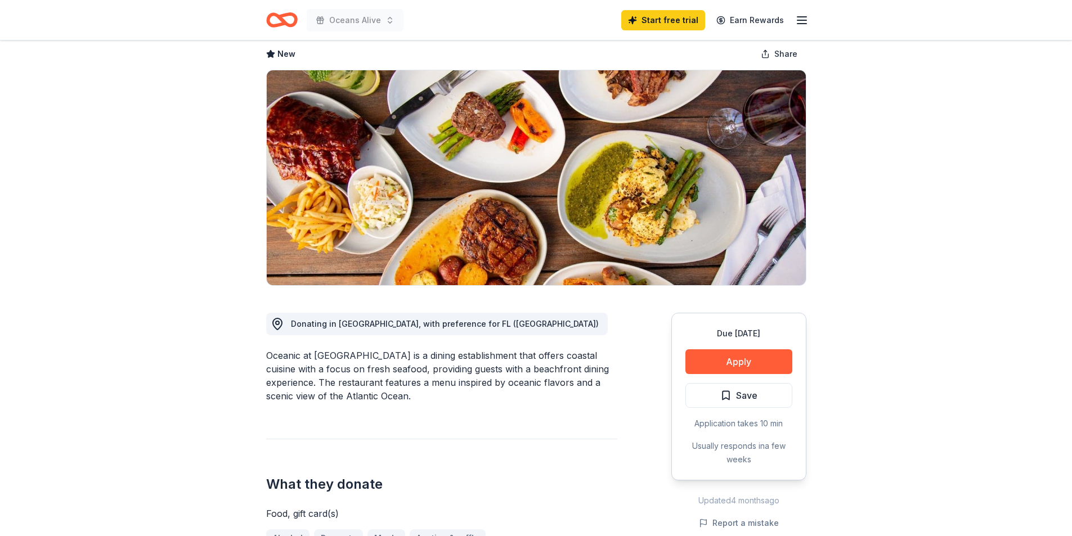
click at [738, 391] on span "Save" at bounding box center [746, 395] width 21 height 15
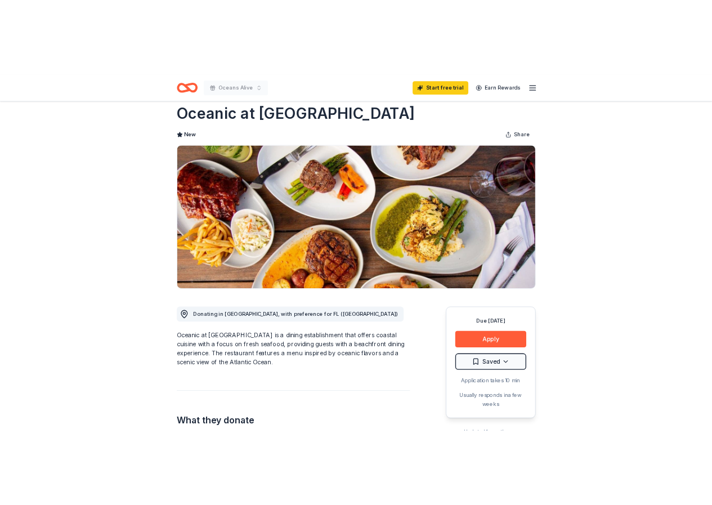
scroll to position [0, 0]
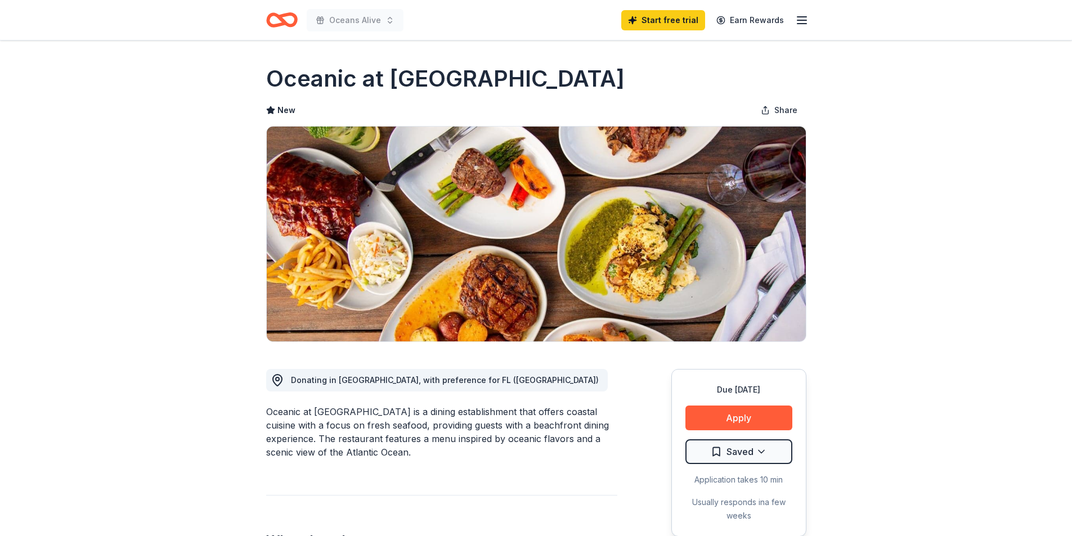
click at [279, 24] on icon "Home" at bounding box center [276, 19] width 17 height 11
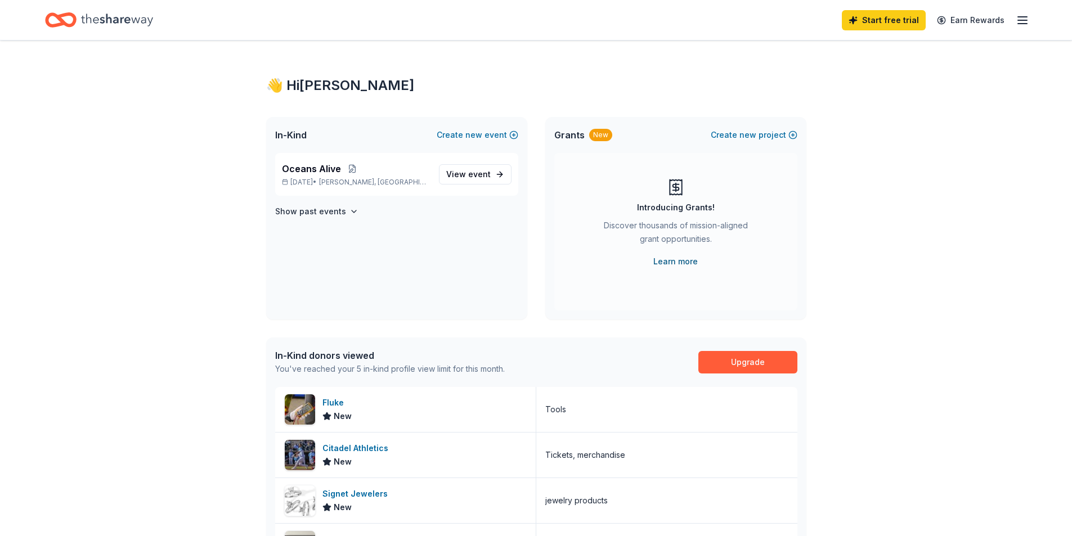
click at [674, 260] on link "Learn more" at bounding box center [675, 262] width 44 height 14
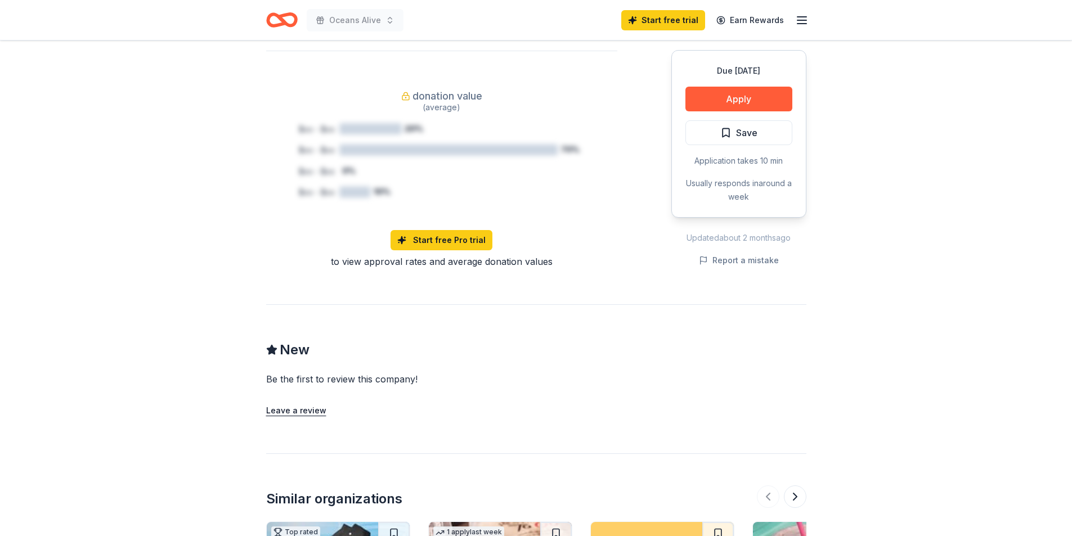
scroll to position [1238, 0]
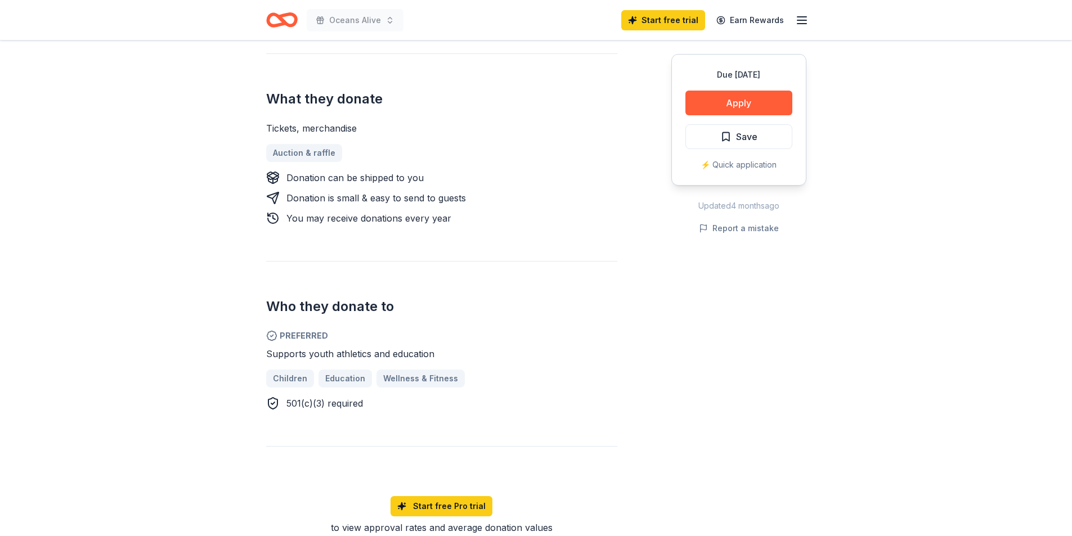
scroll to position [507, 0]
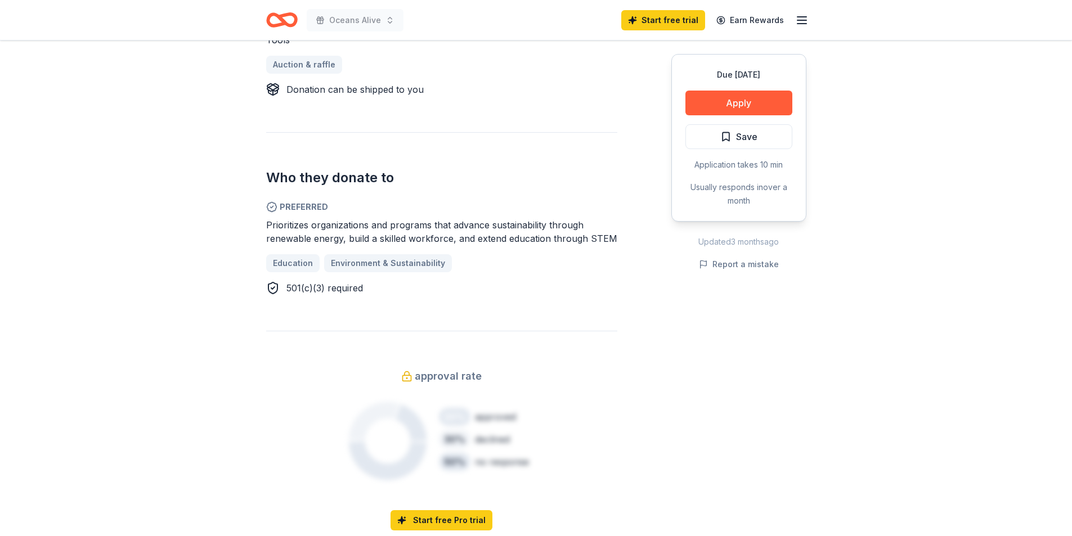
scroll to position [507, 0]
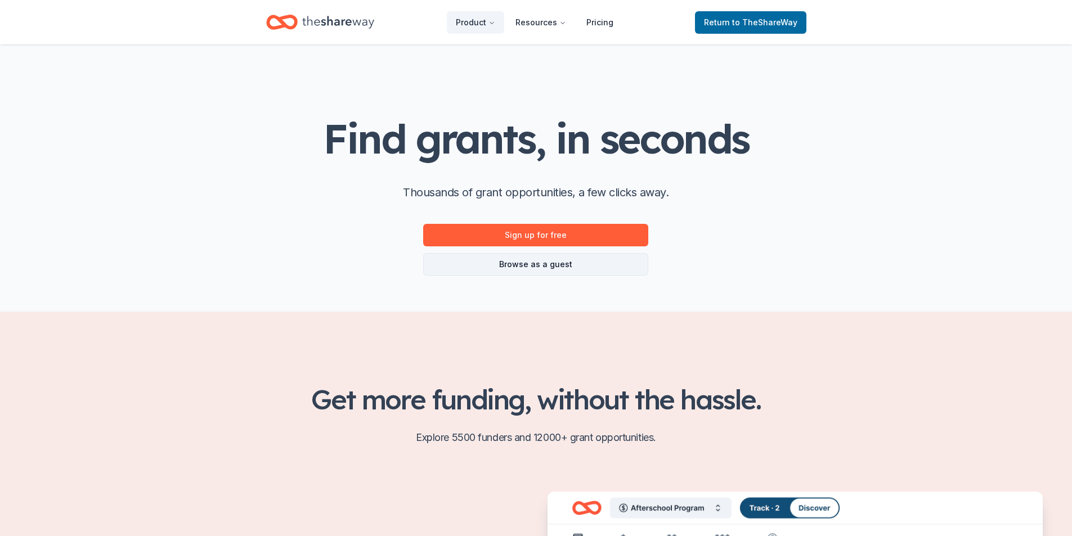
click at [529, 267] on link "Browse as a guest" at bounding box center [535, 264] width 225 height 23
click at [576, 266] on link "Browse as a guest" at bounding box center [535, 264] width 225 height 23
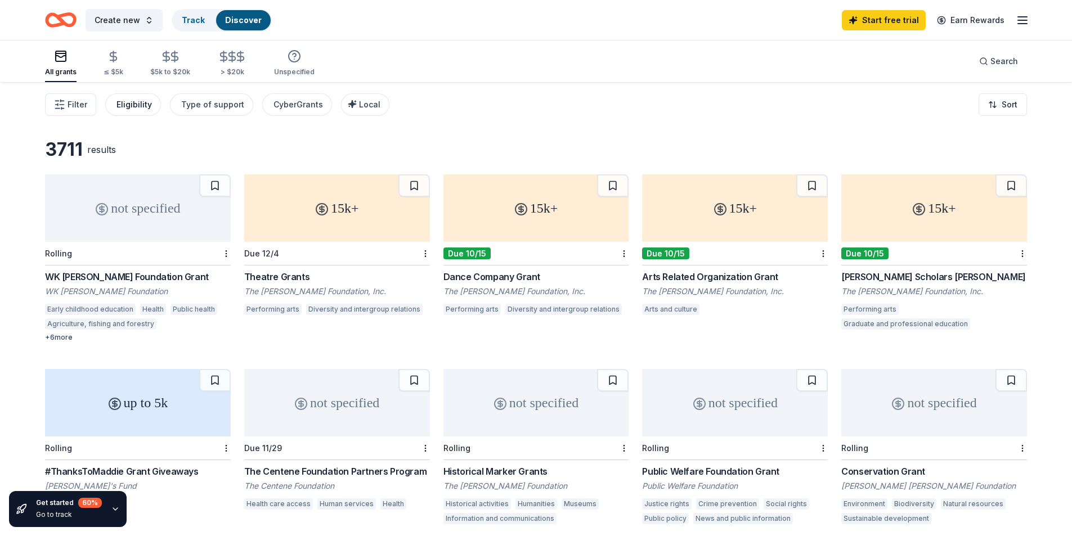
click at [142, 107] on div "Eligibility" at bounding box center [134, 105] width 35 height 14
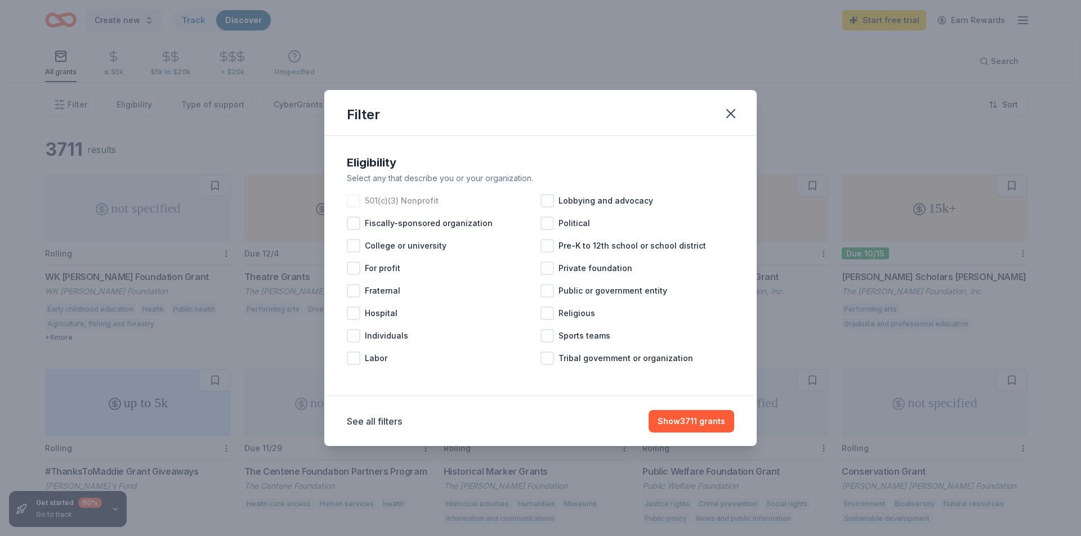
click at [357, 201] on div at bounding box center [354, 201] width 14 height 14
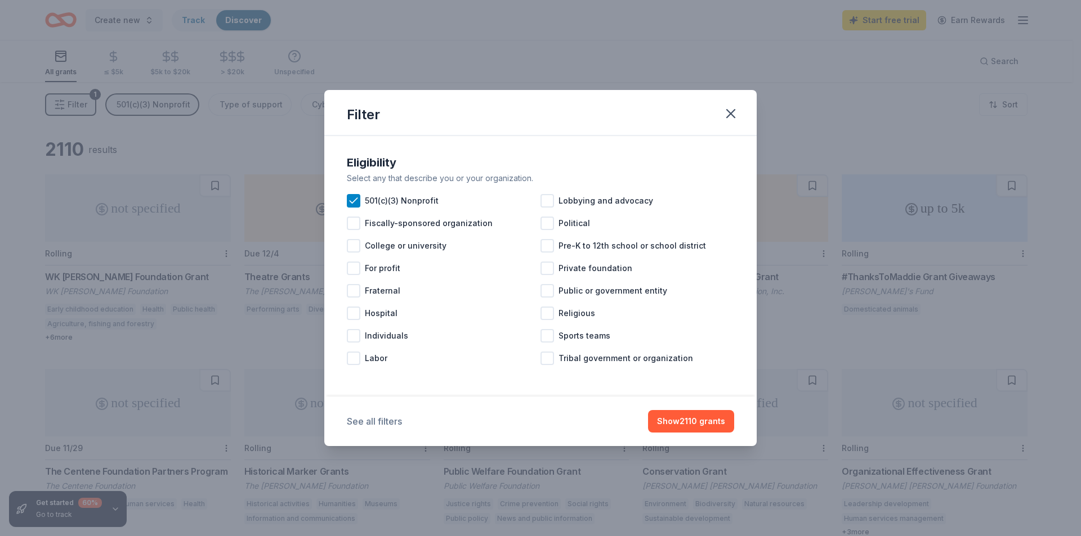
click at [377, 420] on button "See all filters" at bounding box center [374, 422] width 55 height 14
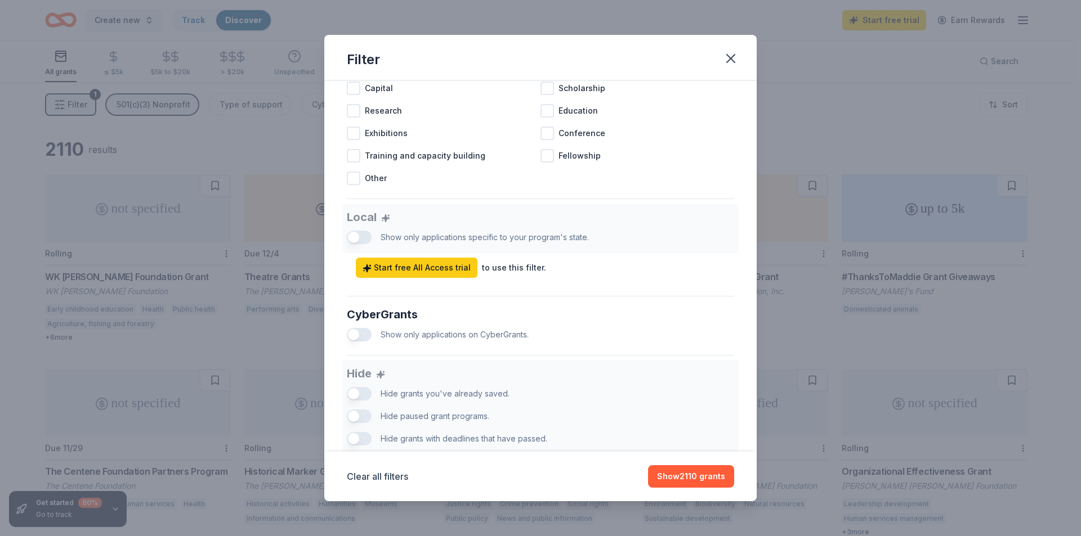
scroll to position [450, 0]
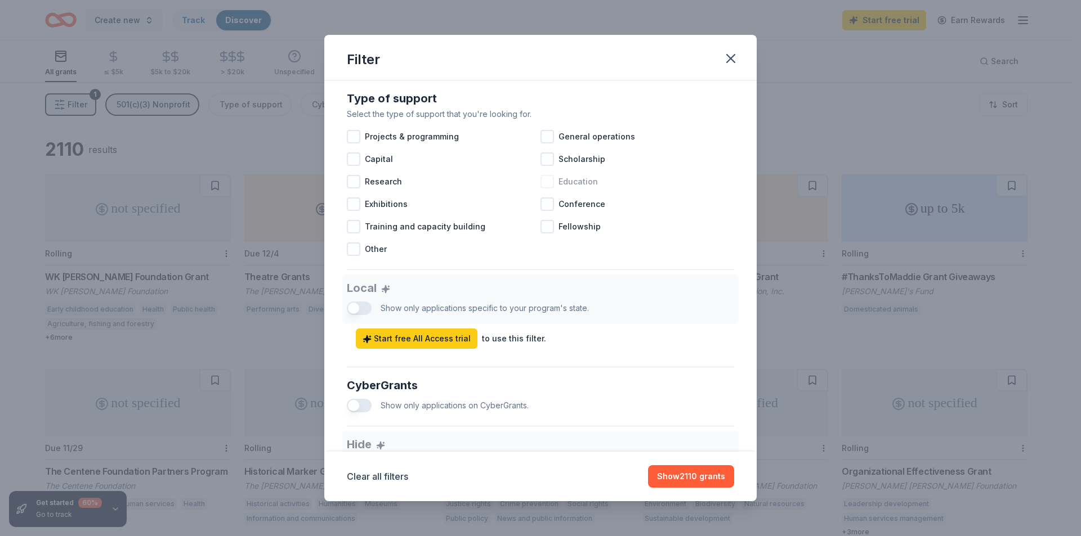
click at [547, 189] on div at bounding box center [547, 182] width 14 height 14
click at [356, 211] on div at bounding box center [354, 205] width 14 height 14
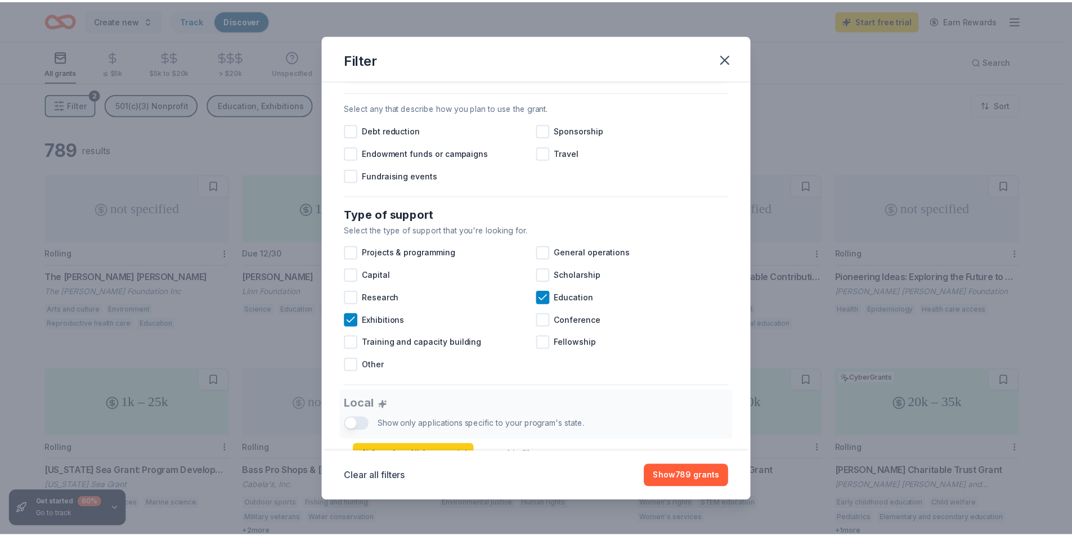
scroll to position [315, 0]
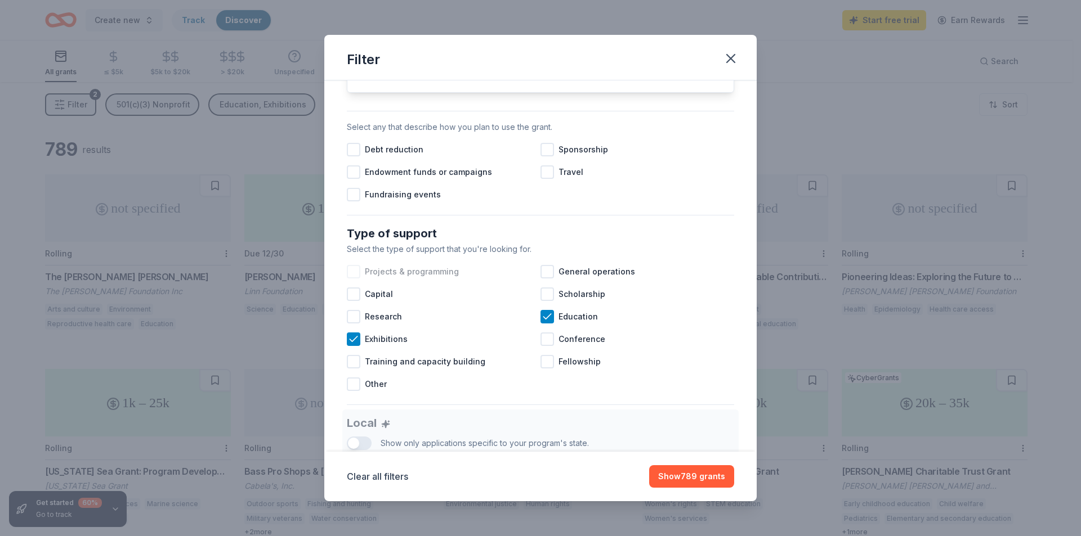
click at [355, 279] on div at bounding box center [354, 272] width 14 height 14
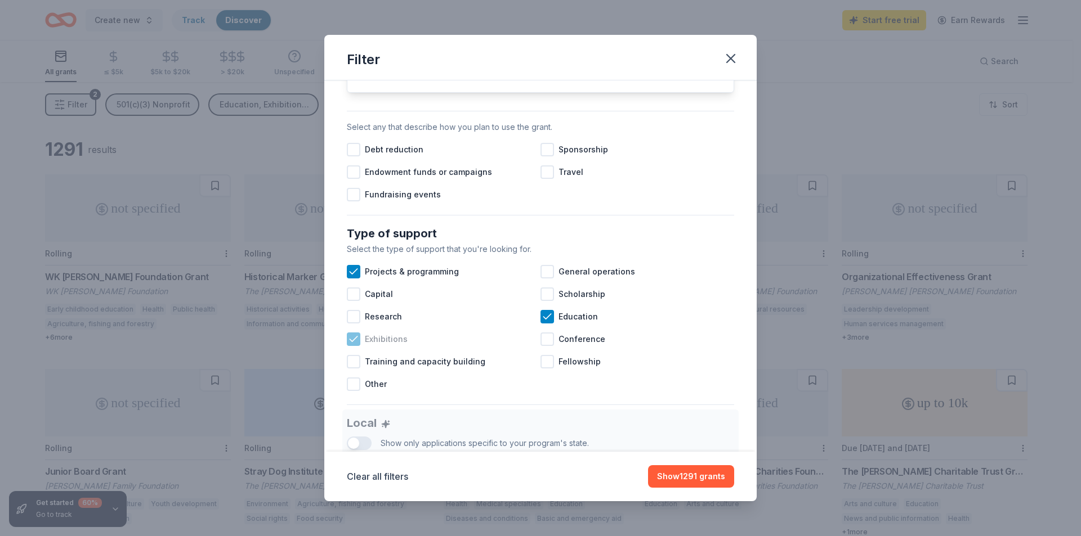
click at [354, 345] on icon at bounding box center [353, 339] width 11 height 11
click at [543, 156] on div at bounding box center [547, 150] width 14 height 14
click at [356, 202] on div at bounding box center [354, 195] width 14 height 14
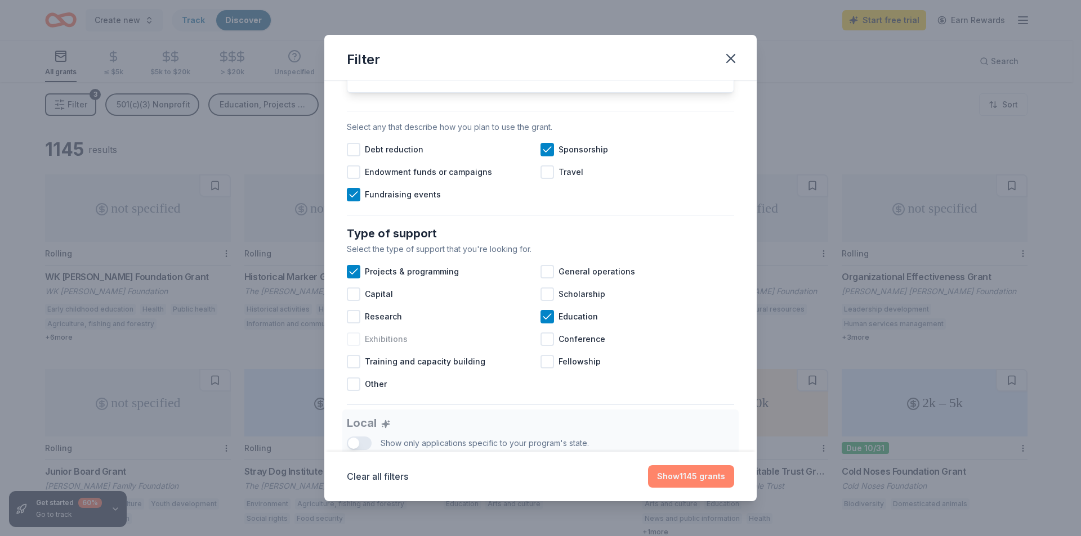
click at [694, 478] on button "Show 1145 grants" at bounding box center [691, 476] width 86 height 23
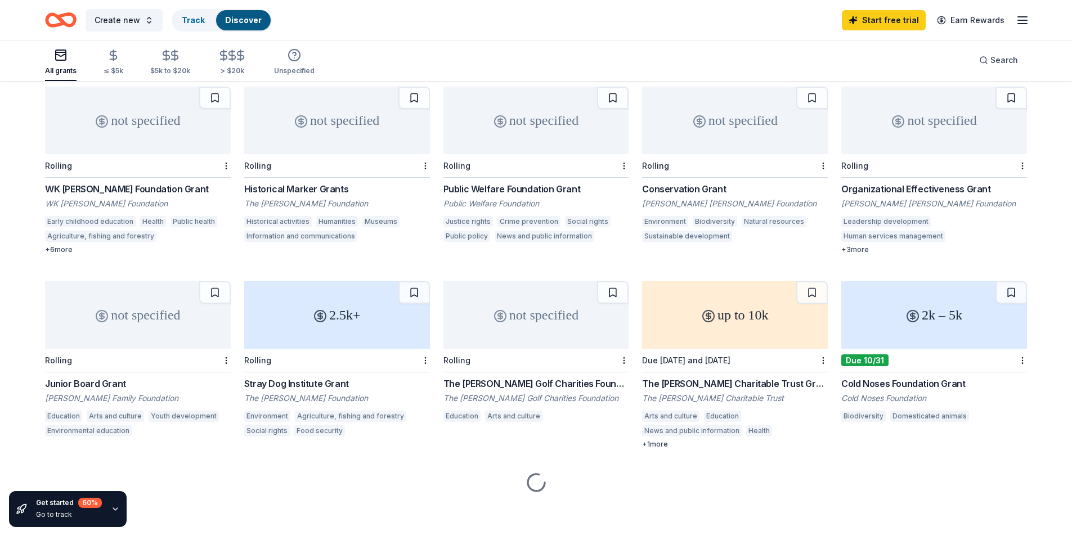
scroll to position [91, 0]
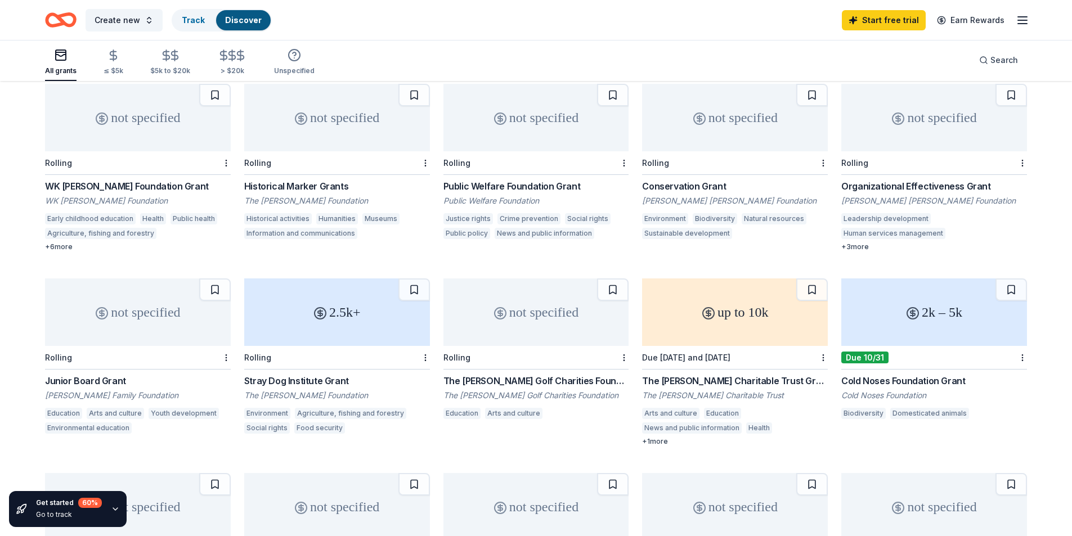
click at [687, 189] on div "Conservation Grant" at bounding box center [735, 187] width 186 height 14
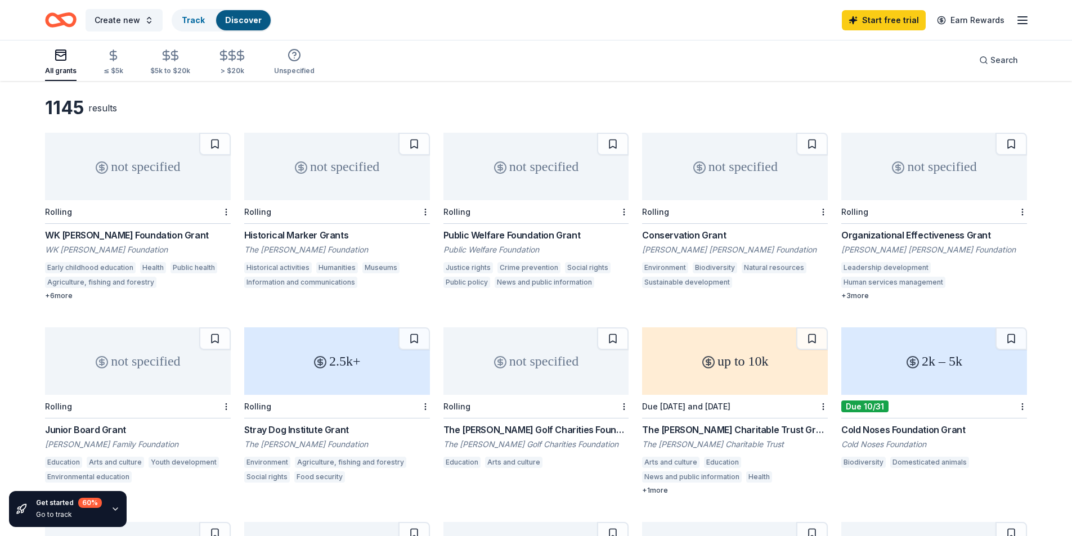
scroll to position [0, 0]
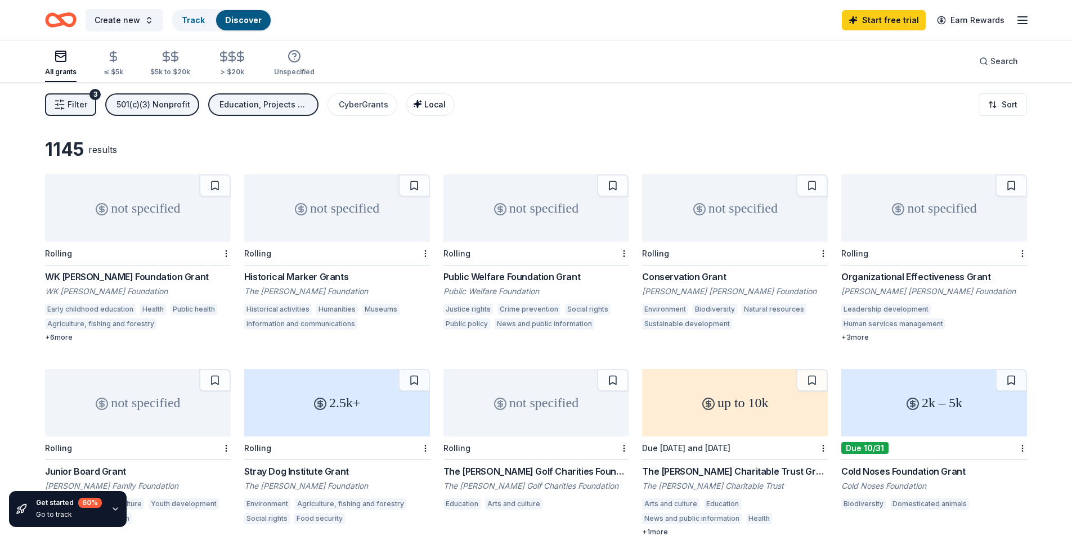
click at [429, 101] on span "Local" at bounding box center [434, 105] width 21 height 10
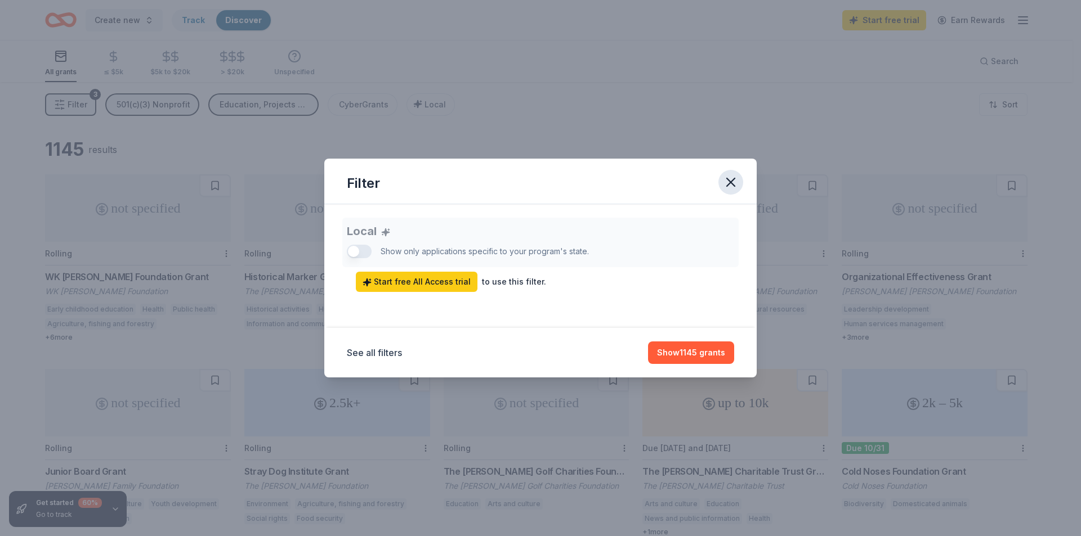
click at [733, 178] on icon "button" at bounding box center [731, 182] width 16 height 16
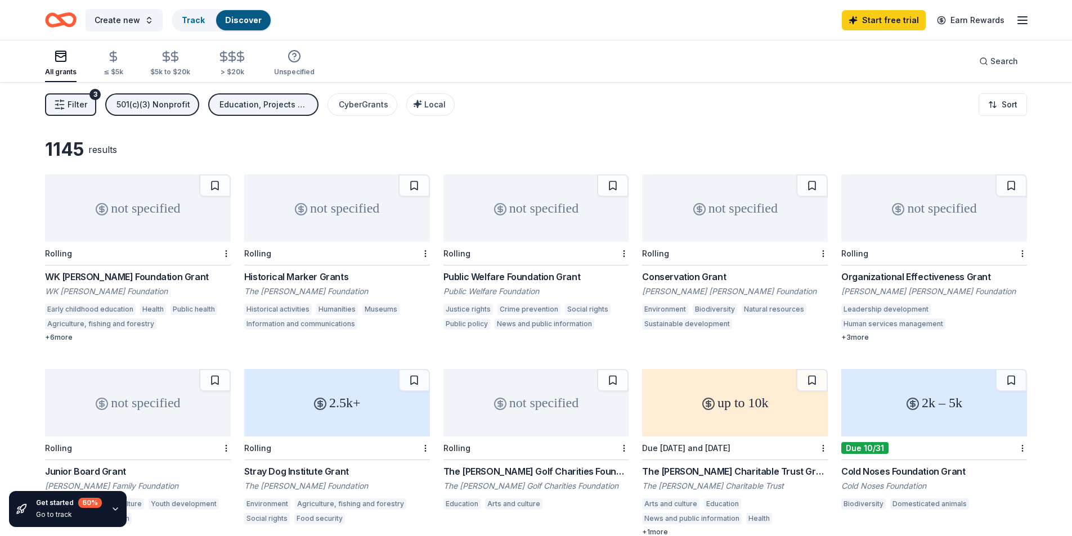
click at [70, 104] on span "Filter" at bounding box center [78, 105] width 20 height 14
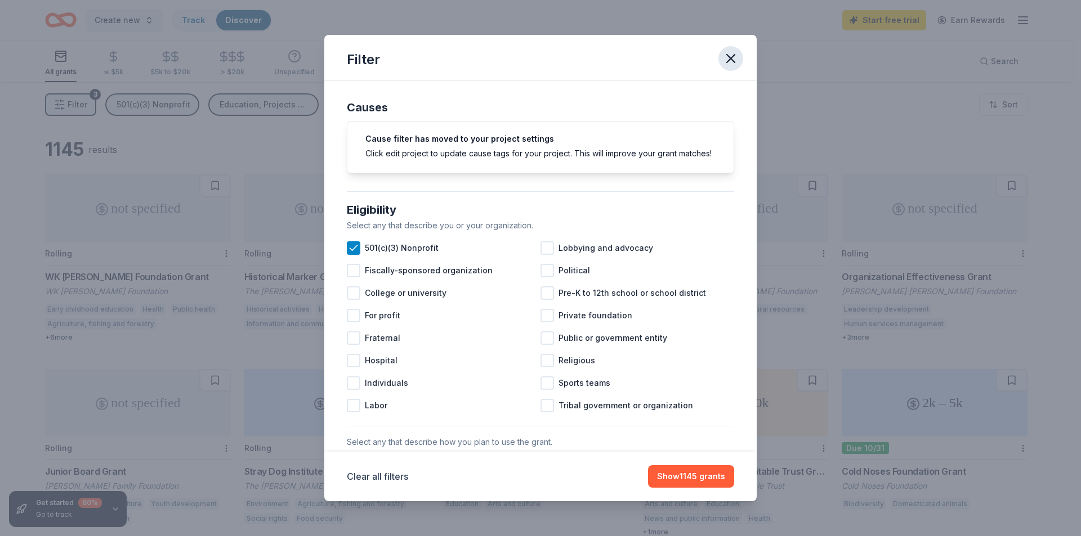
click at [733, 57] on icon "button" at bounding box center [731, 59] width 16 height 16
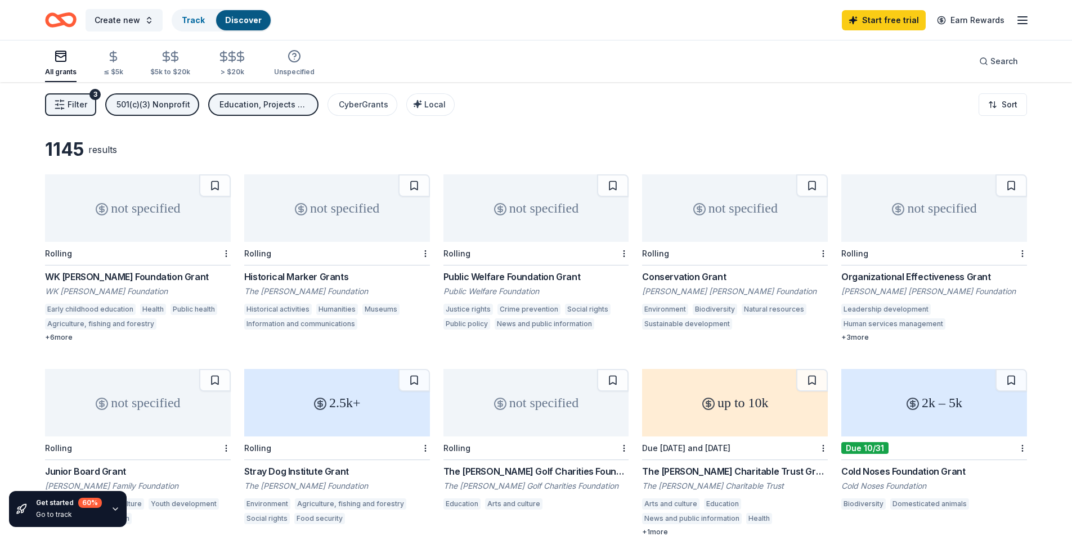
click at [138, 234] on div "not specified" at bounding box center [138, 208] width 186 height 68
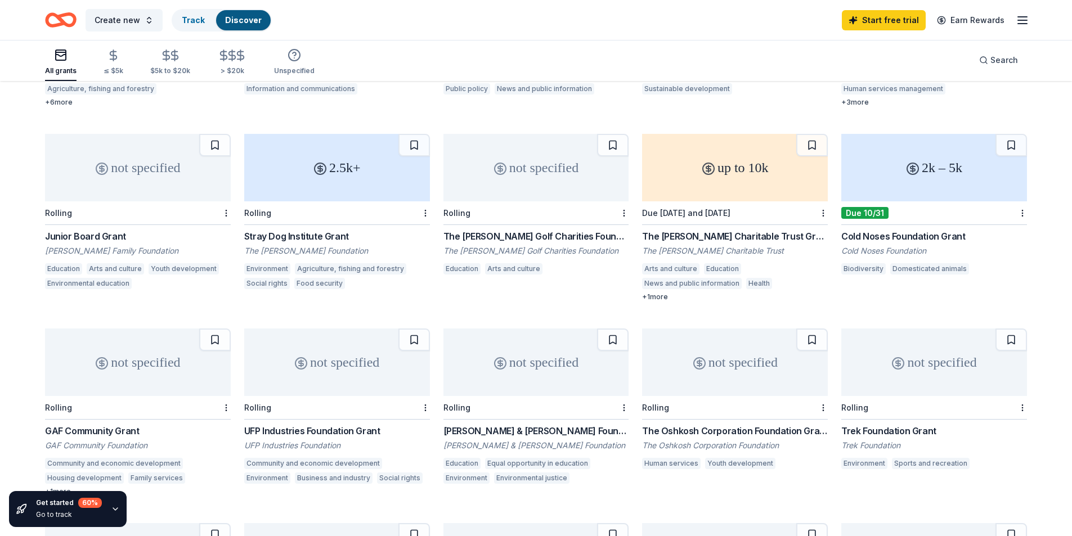
scroll to position [225, 0]
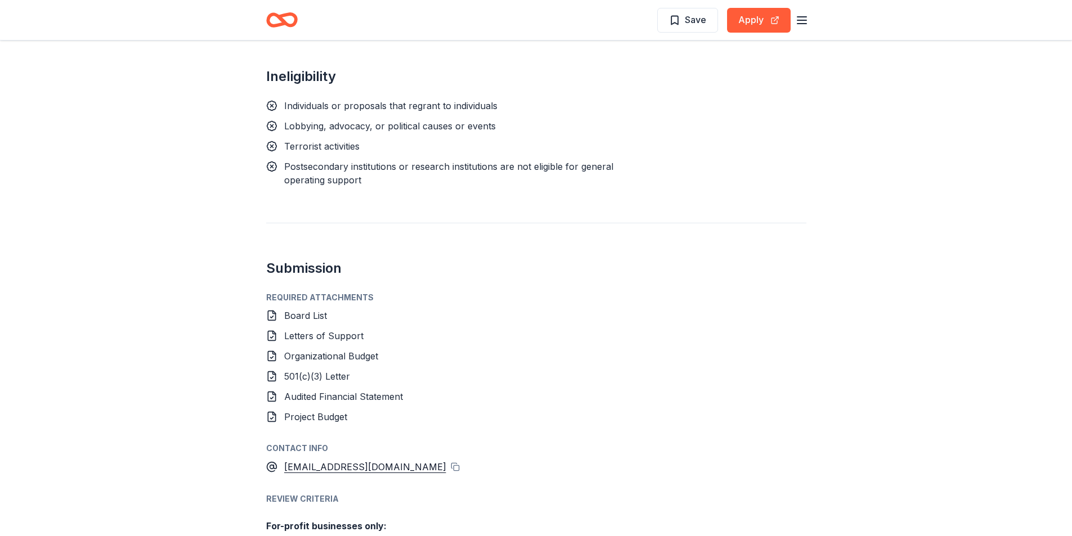
scroll to position [1238, 0]
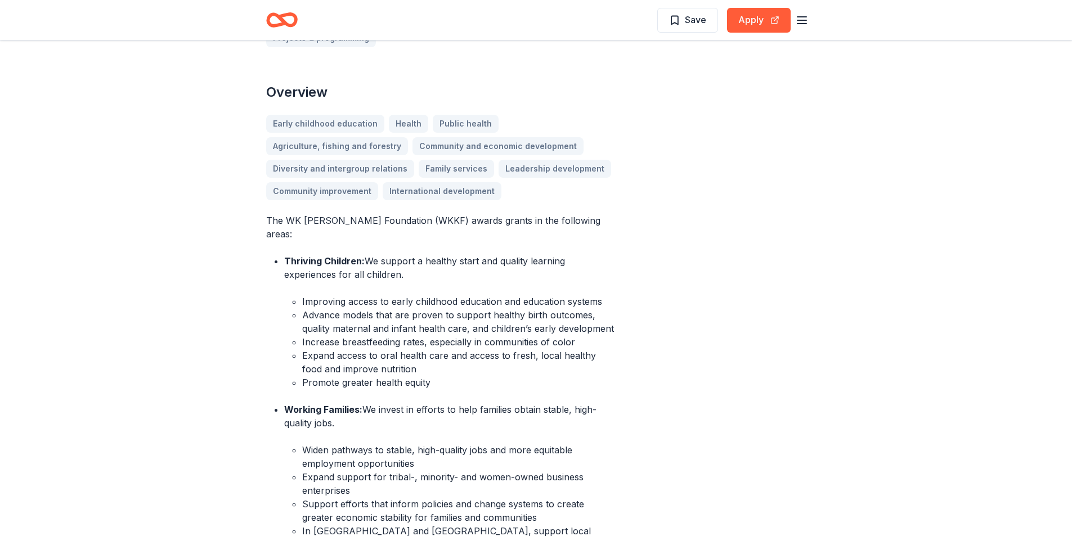
scroll to position [281, 0]
